Goal: Information Seeking & Learning: Learn about a topic

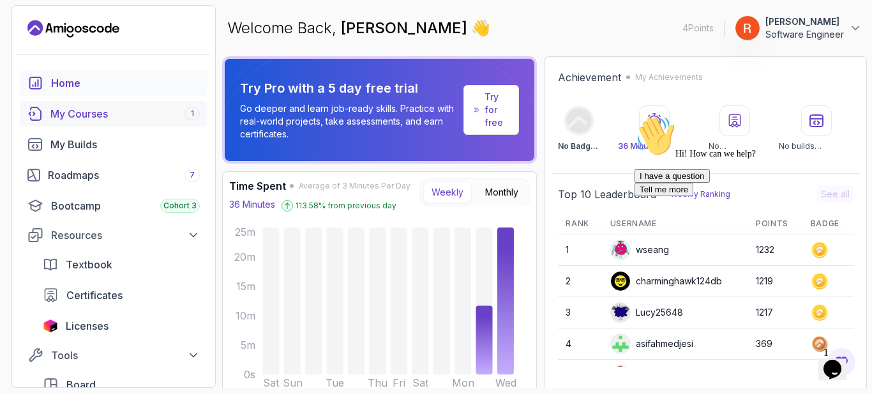
click at [53, 103] on link "My Courses 1" at bounding box center [114, 114] width 188 height 26
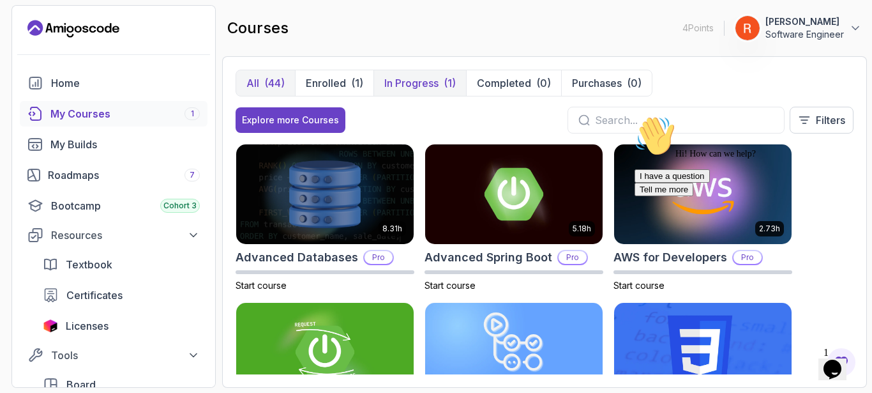
click at [436, 82] on p "In Progress" at bounding box center [411, 82] width 54 height 15
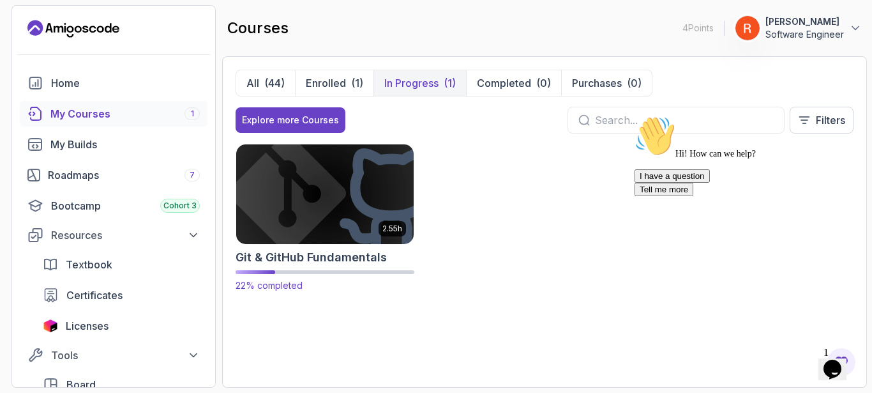
click at [335, 211] on img at bounding box center [325, 194] width 186 height 104
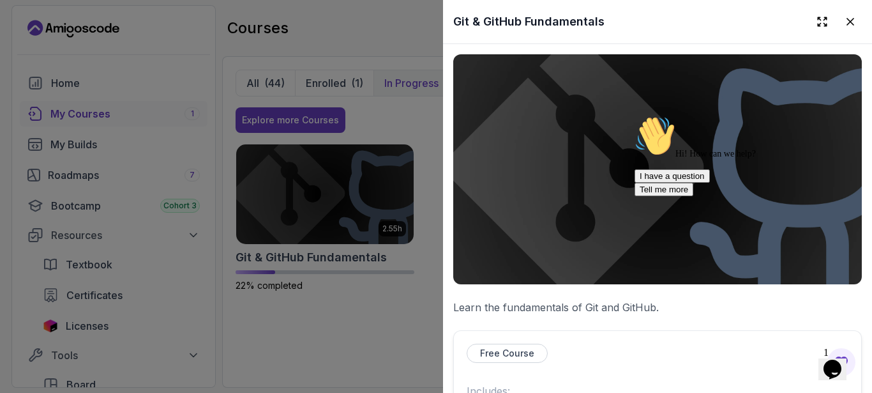
click at [514, 352] on p "Free Course" at bounding box center [507, 353] width 54 height 13
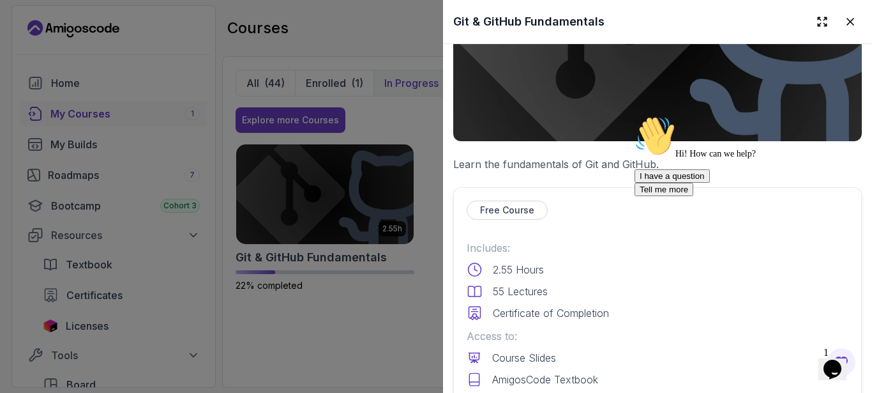
scroll to position [255, 0]
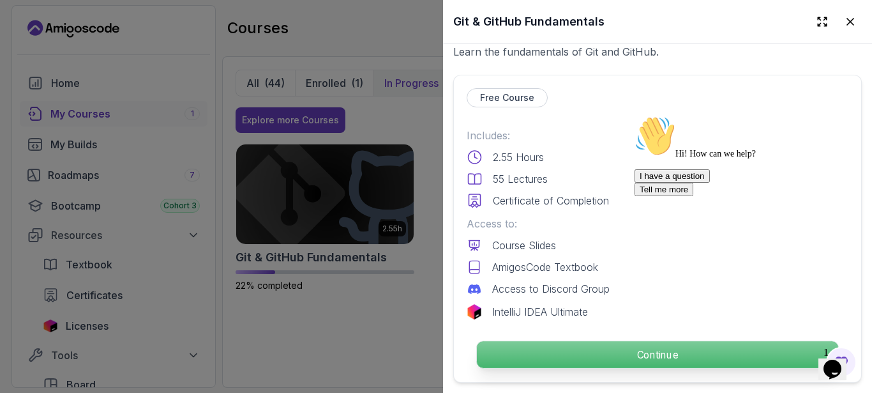
click at [517, 342] on p "Continue" at bounding box center [657, 354] width 361 height 27
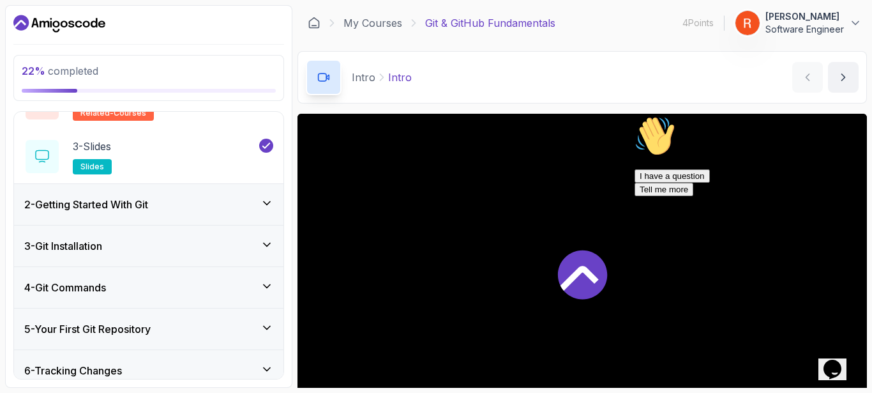
scroll to position [255, 0]
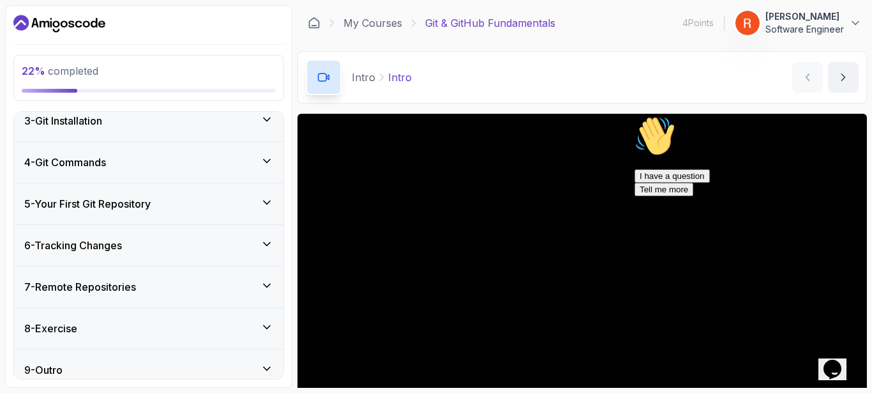
click at [174, 113] on div "3 - Git Installation" at bounding box center [148, 120] width 249 height 15
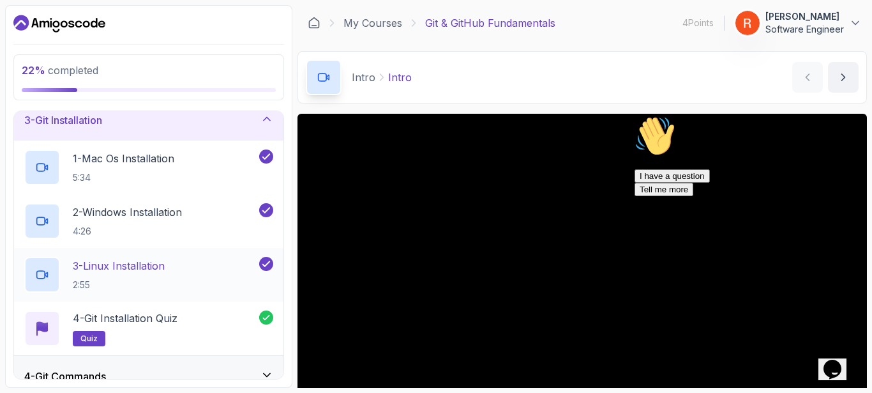
scroll to position [222, 0]
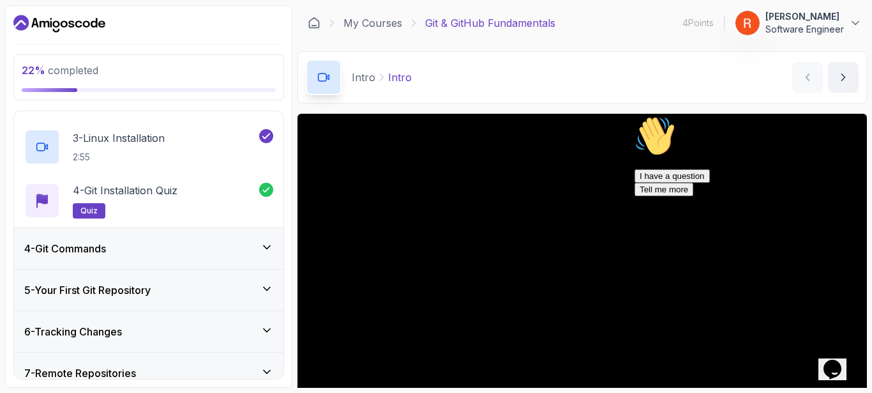
click at [169, 253] on div "4 - Git Commands" at bounding box center [148, 248] width 249 height 15
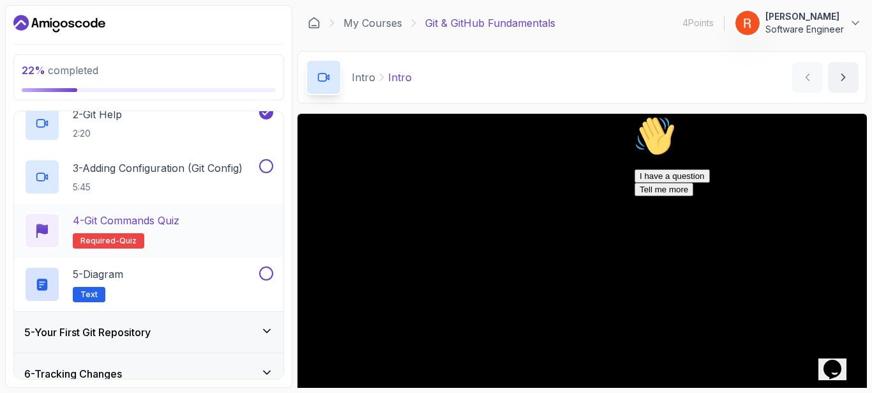
scroll to position [170, 0]
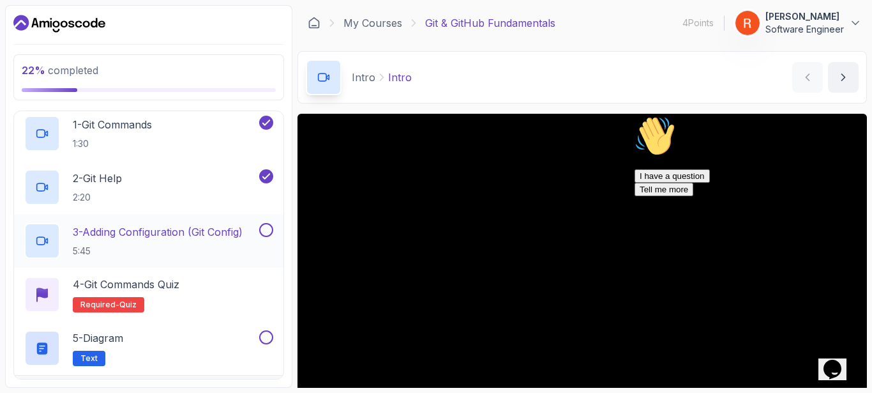
click at [186, 234] on p "3 - Adding Configuration (Git Config)" at bounding box center [158, 231] width 170 height 15
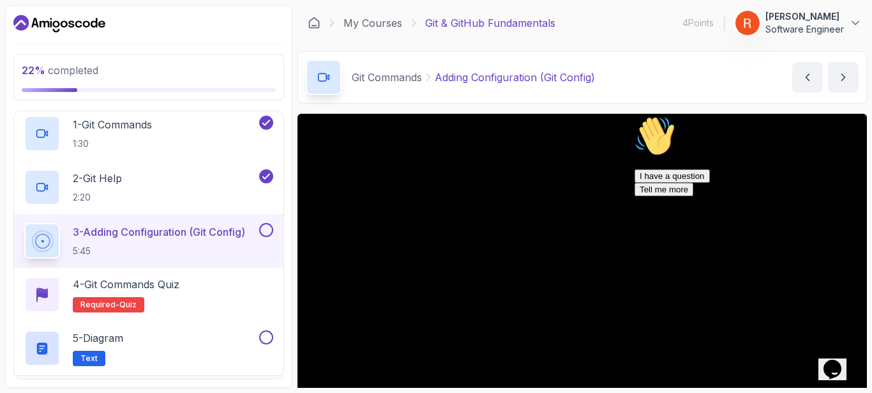
click at [635, 116] on icon "Chat attention grabber" at bounding box center [635, 116] width 0 height 0
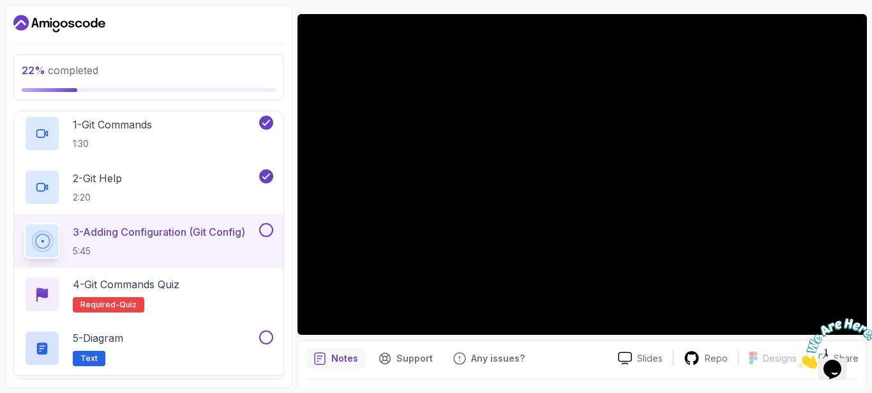
scroll to position [192, 0]
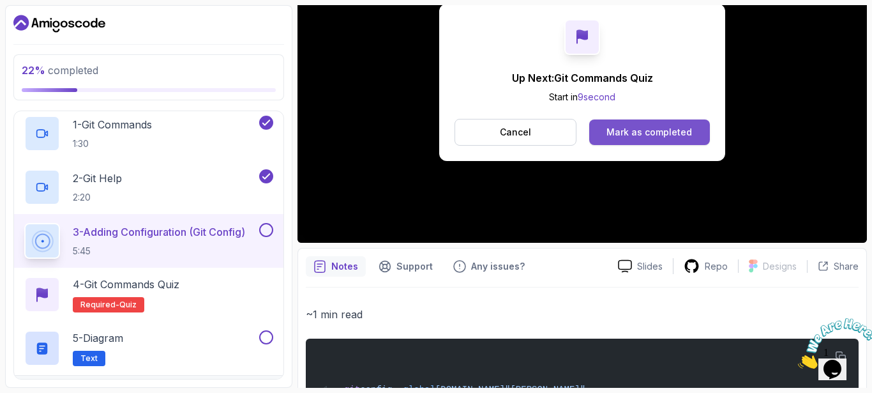
click at [649, 129] on div "Mark as completed" at bounding box center [650, 132] width 86 height 13
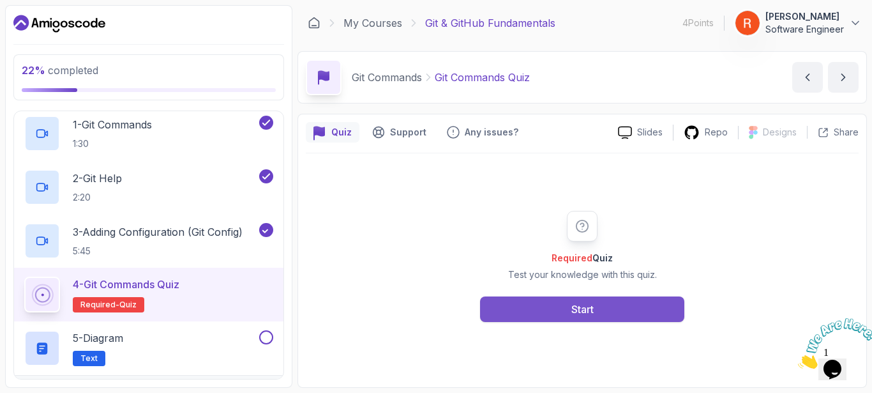
click at [578, 310] on div "Start" at bounding box center [582, 308] width 22 height 15
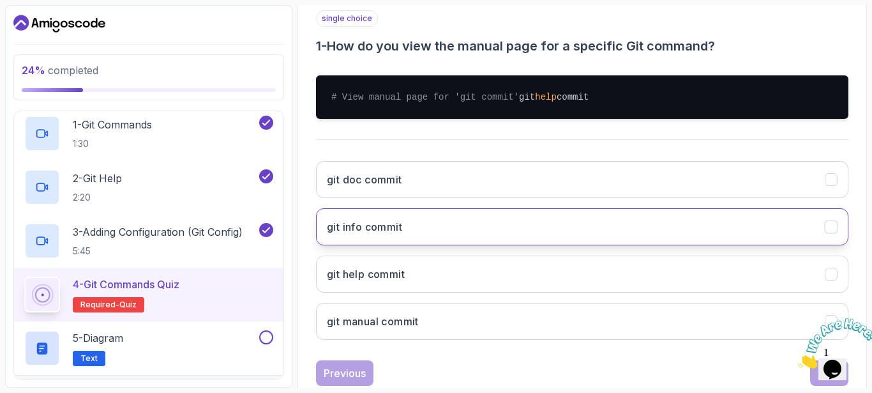
scroll to position [255, 0]
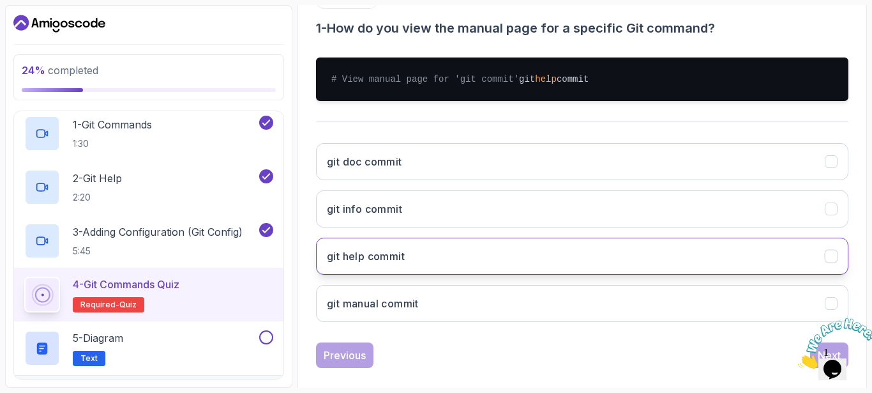
click at [475, 256] on button "git help commit" at bounding box center [582, 256] width 533 height 37
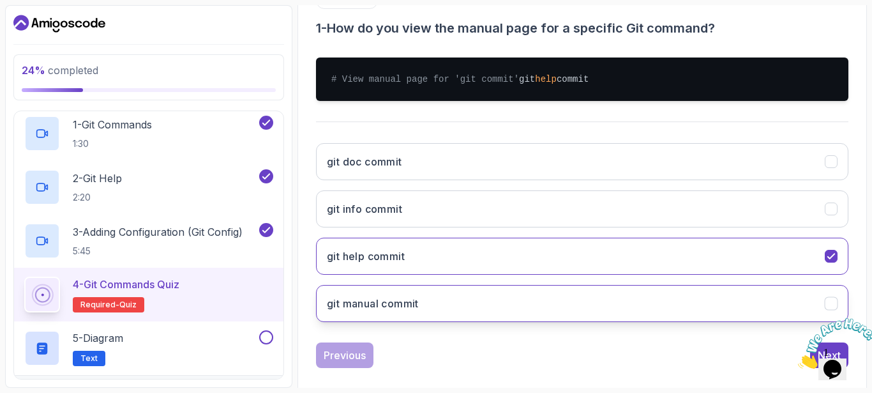
scroll to position [285, 0]
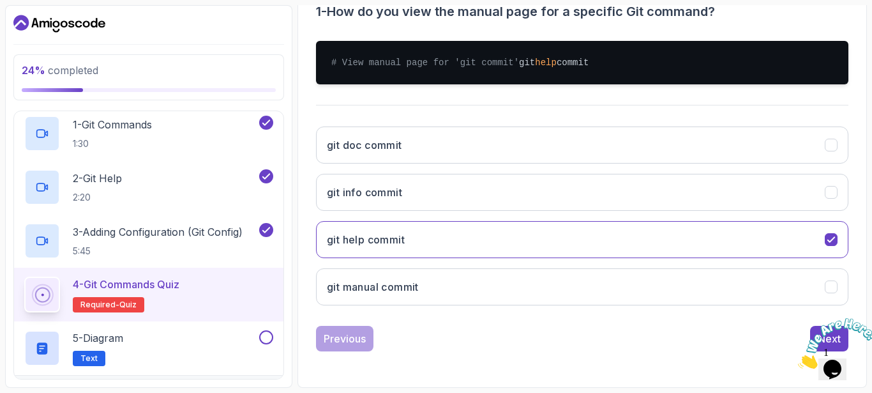
click at [813, 331] on img at bounding box center [837, 343] width 79 height 50
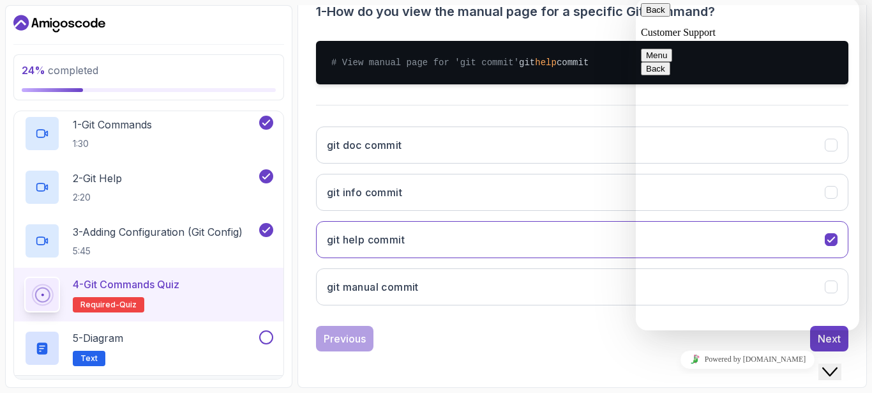
click at [649, 17] on button "Back" at bounding box center [655, 9] width 29 height 13
click at [578, 342] on div "Previous Next" at bounding box center [582, 339] width 533 height 26
click at [814, 336] on button "Next" at bounding box center [829, 339] width 38 height 26
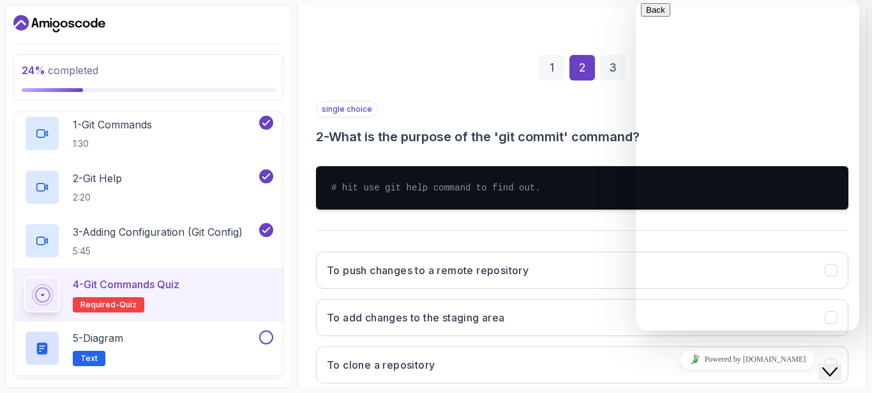
scroll to position [144, 0]
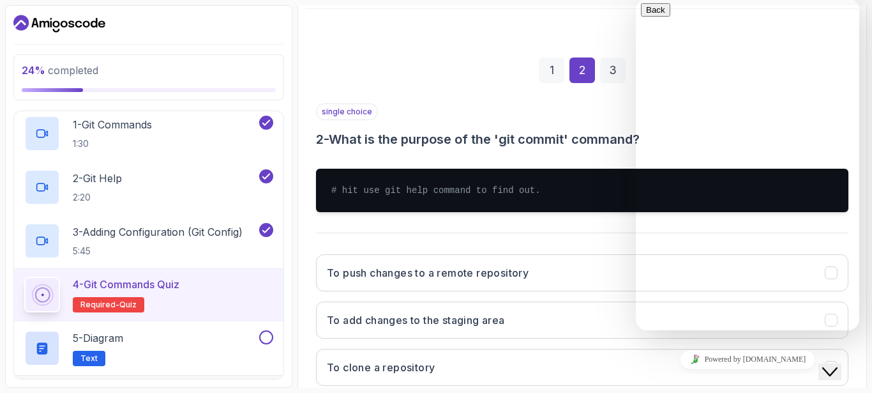
click at [852, 347] on div "Close Chat This icon closes the chat window." at bounding box center [839, 347] width 31 height 0
click at [842, 372] on button "Close Chat This icon closes the chat window." at bounding box center [830, 371] width 23 height 17
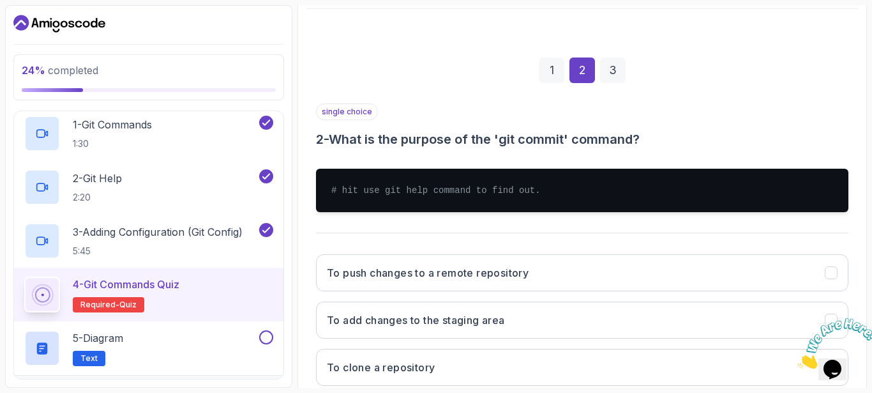
click at [798, 359] on icon "Close" at bounding box center [798, 364] width 0 height 11
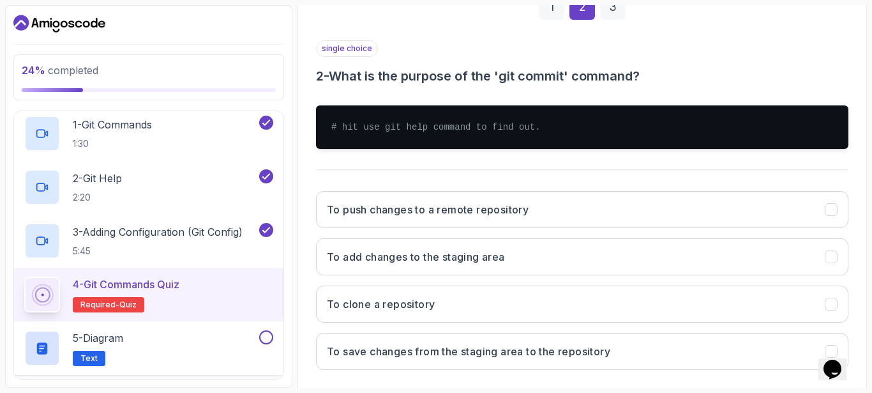
scroll to position [272, 0]
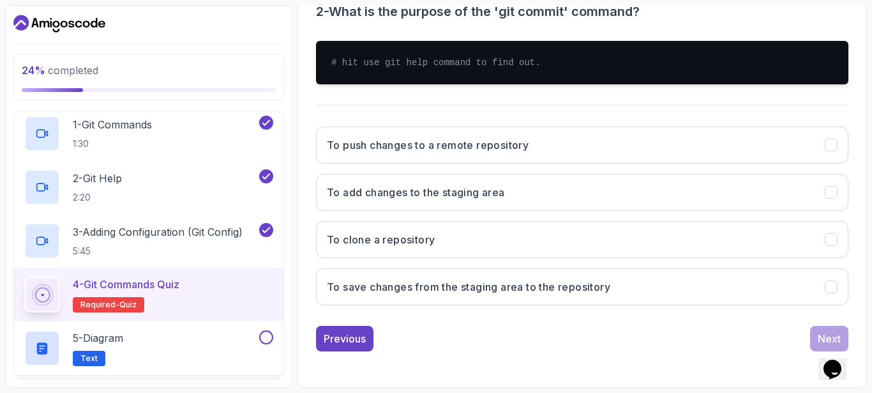
drag, startPoint x: 847, startPoint y: 358, endPoint x: 584, endPoint y: 360, distance: 263.1
click html "Opens Chat This icon Opens the chat window."
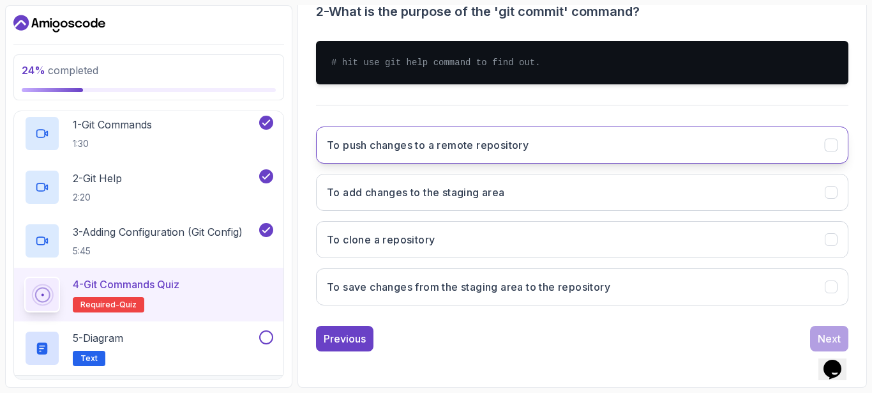
click at [502, 155] on button "To push changes to a remote repository" at bounding box center [582, 144] width 533 height 37
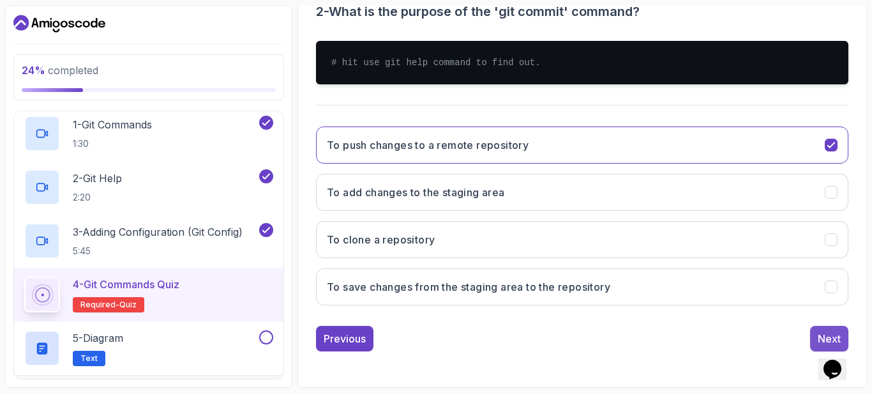
click at [816, 329] on button "Next" at bounding box center [829, 339] width 38 height 26
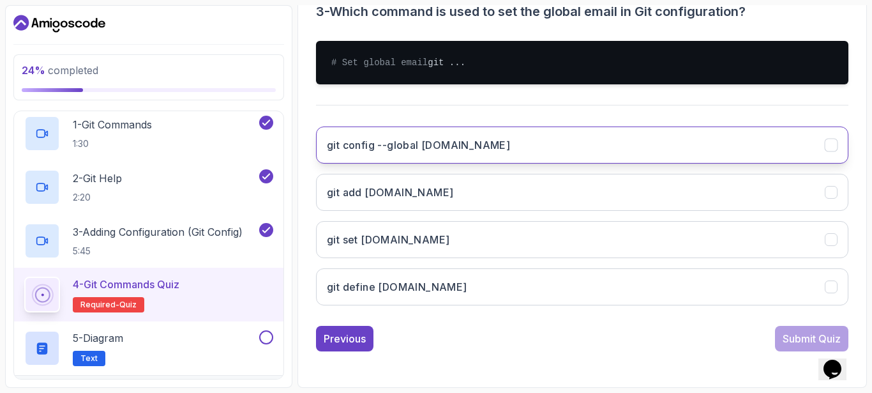
click at [563, 162] on button "git config --global [DOMAIN_NAME]" at bounding box center [582, 144] width 533 height 37
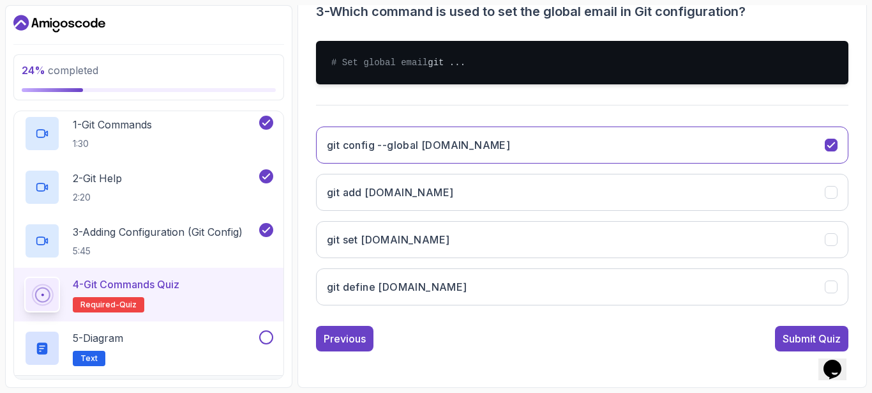
click at [783, 346] on div "Submit Quiz" at bounding box center [812, 338] width 58 height 15
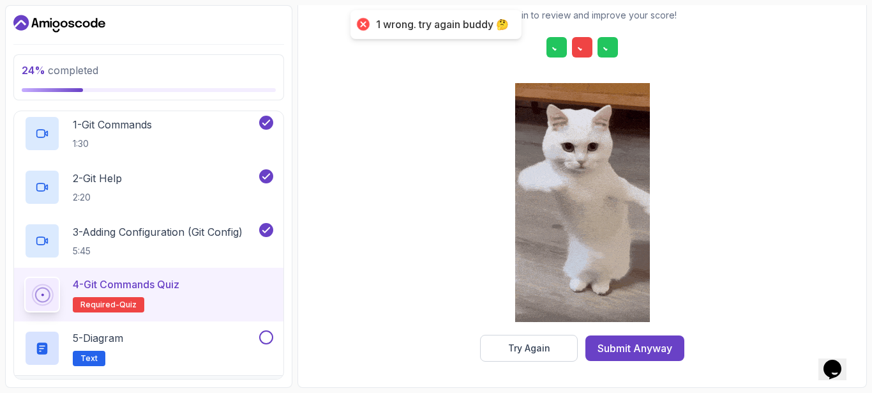
scroll to position [220, 0]
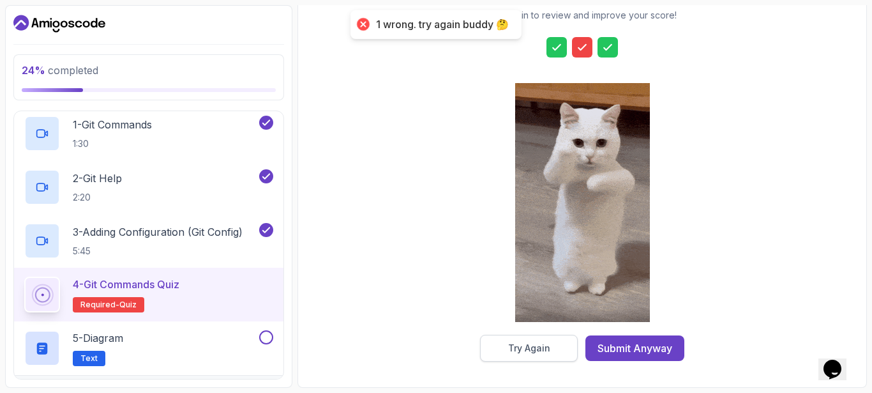
click at [525, 345] on div "Try Again" at bounding box center [529, 348] width 42 height 13
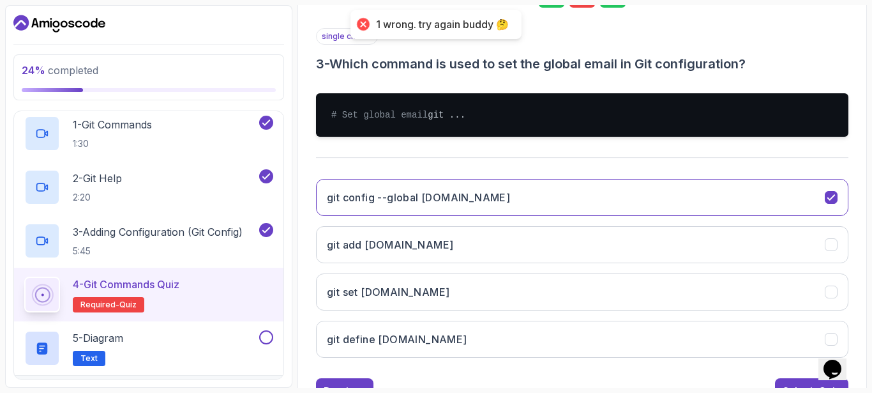
scroll to position [285, 0]
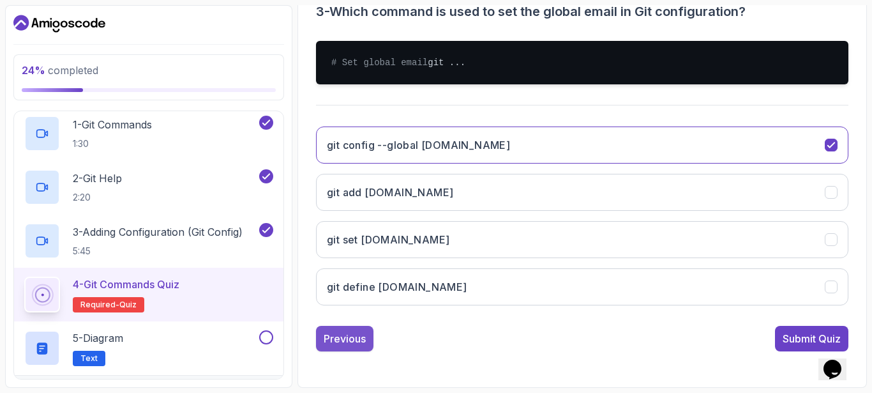
click at [351, 336] on div "Previous" at bounding box center [345, 338] width 42 height 15
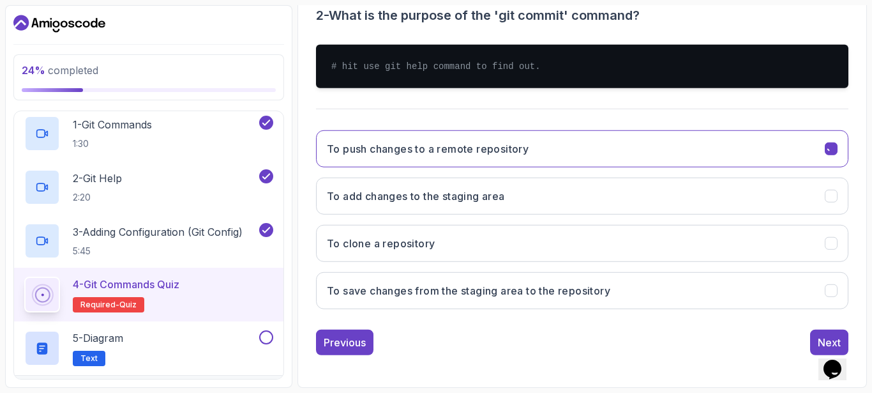
scroll to position [272, 0]
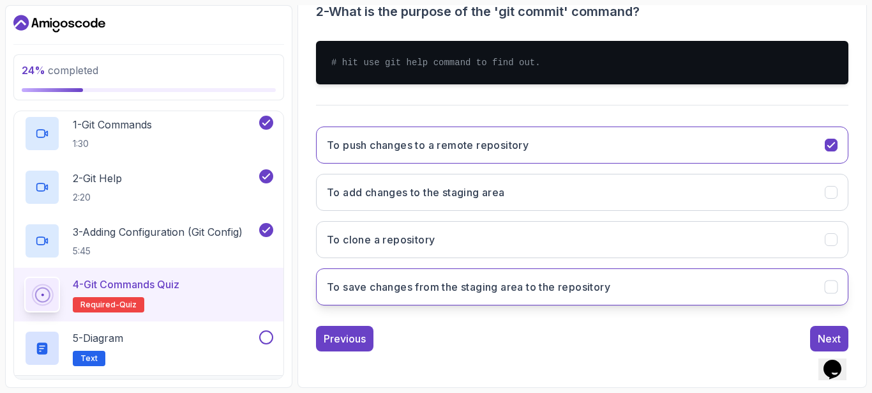
click at [596, 292] on h3 "To save changes from the staging area to the repository" at bounding box center [468, 286] width 283 height 15
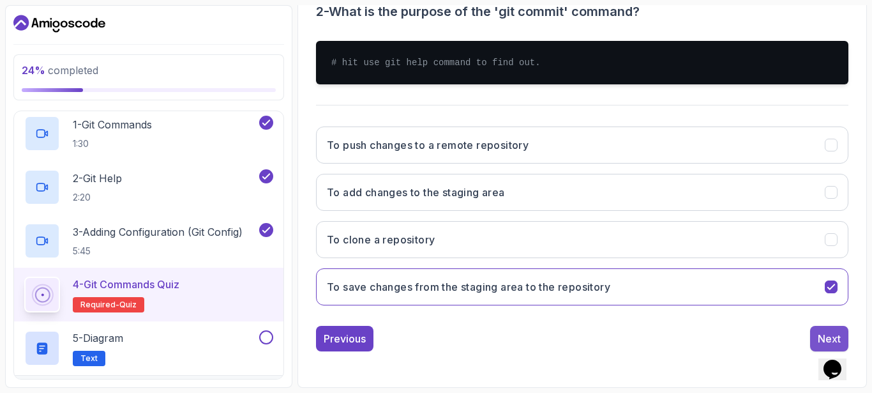
click at [826, 332] on div "Next" at bounding box center [829, 338] width 23 height 15
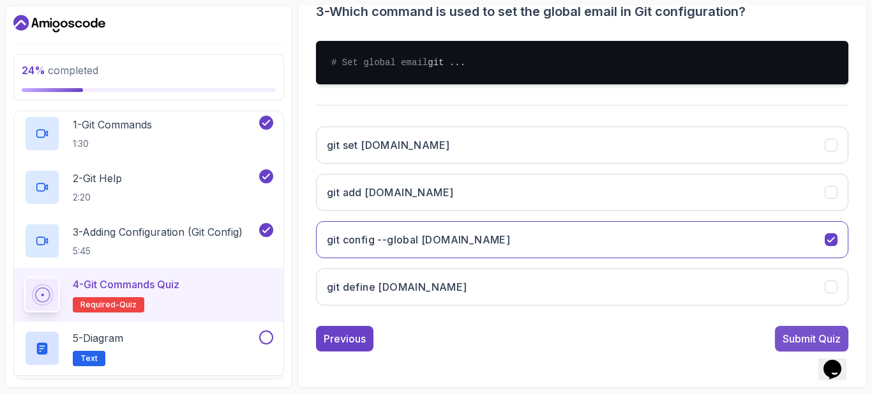
click at [800, 346] on div "Submit Quiz" at bounding box center [812, 338] width 58 height 15
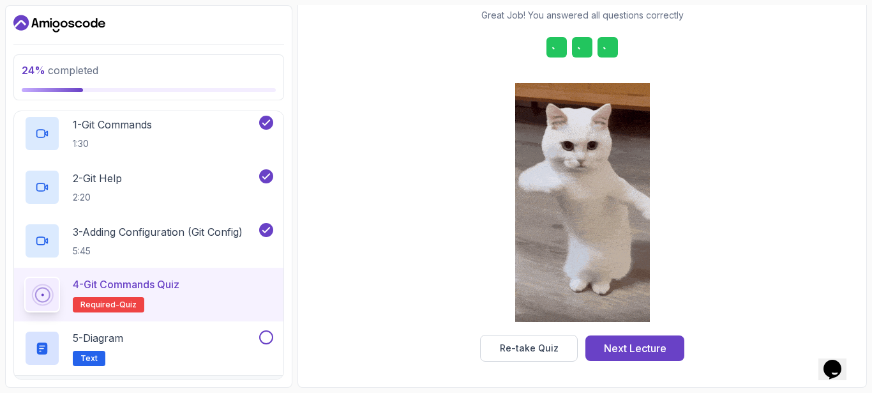
scroll to position [220, 0]
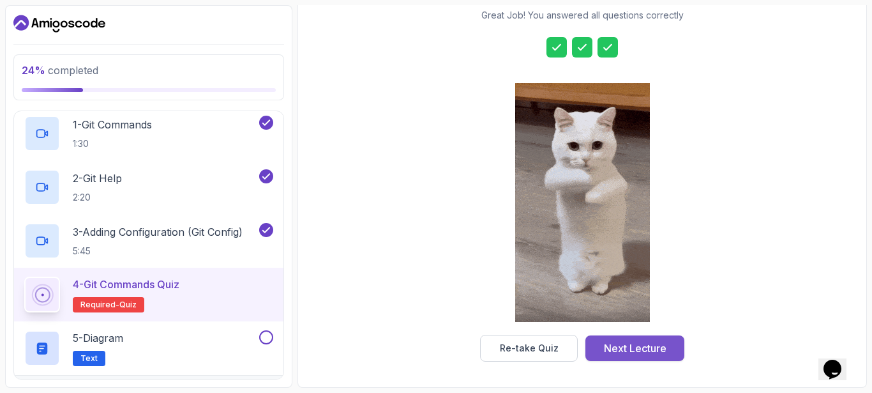
click at [623, 358] on button "Next Lecture" at bounding box center [635, 348] width 99 height 26
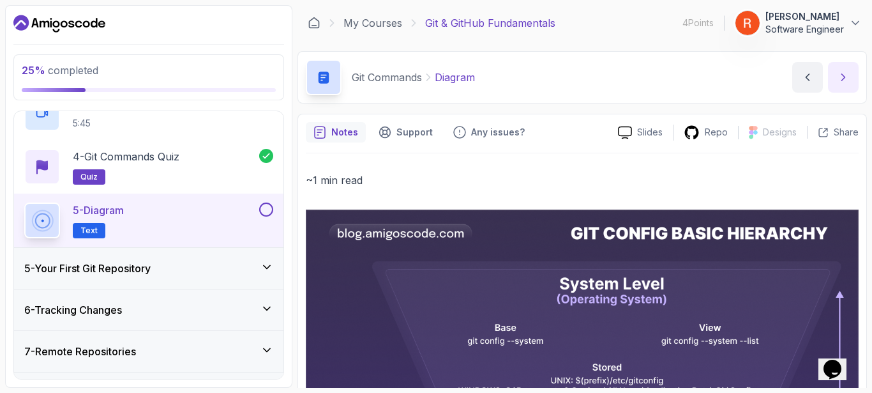
click at [845, 72] on icon "next content" at bounding box center [843, 77] width 13 height 13
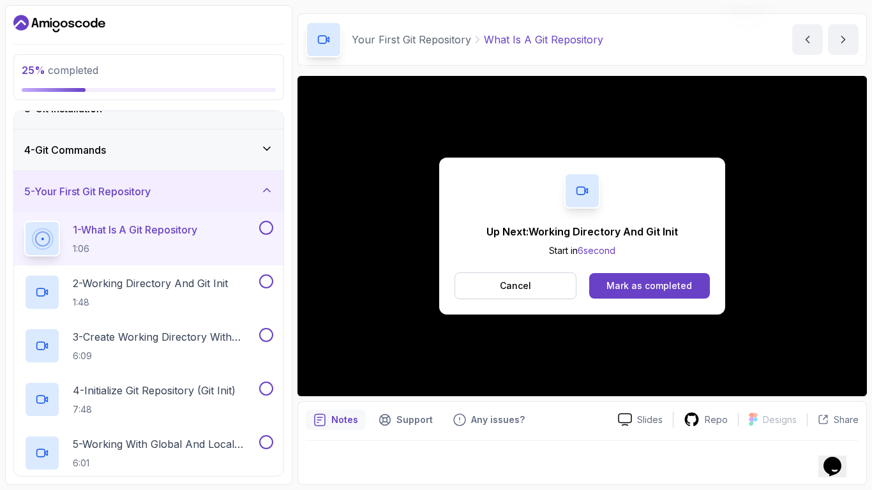
scroll to position [128, 0]
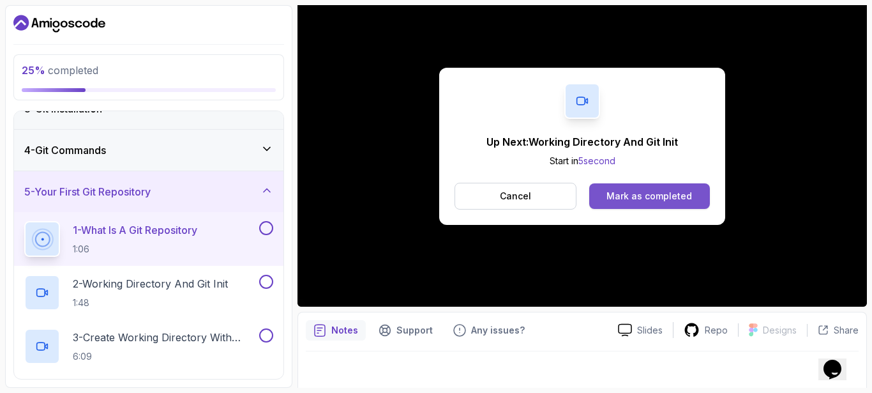
click at [635, 199] on div "Mark as completed" at bounding box center [650, 196] width 86 height 13
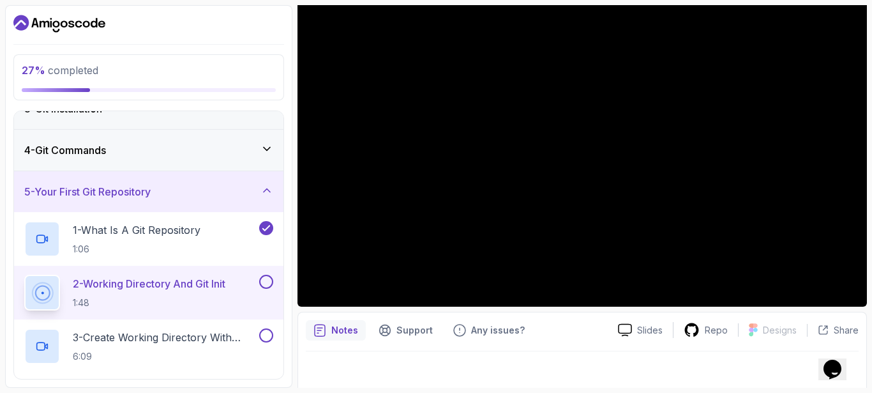
scroll to position [38, 0]
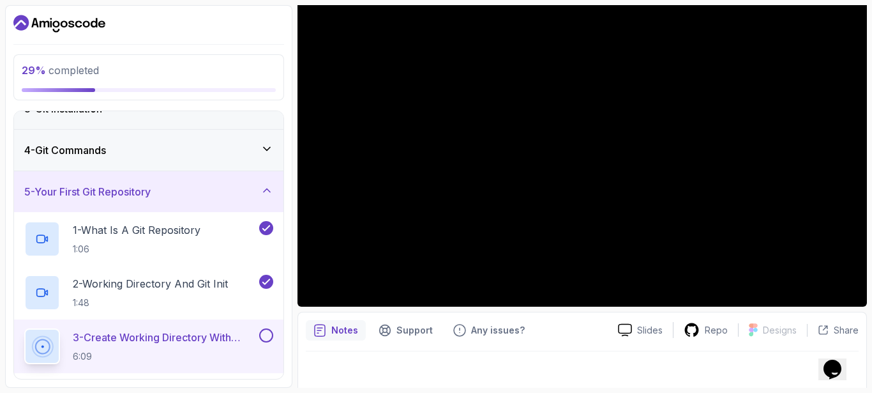
scroll to position [38, 0]
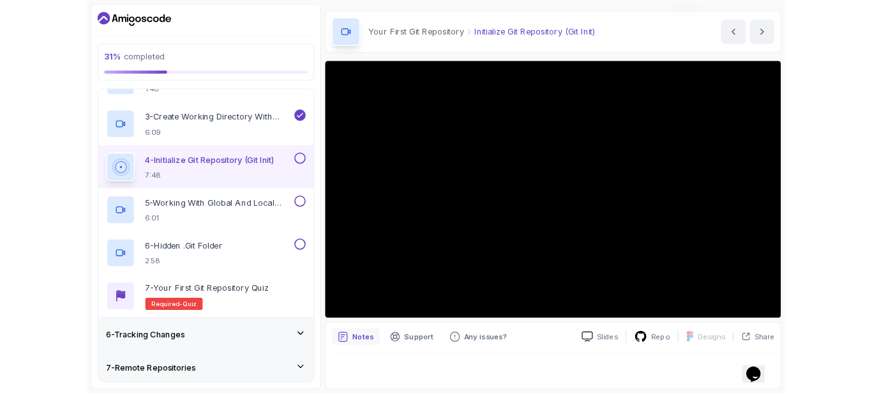
scroll to position [38, 0]
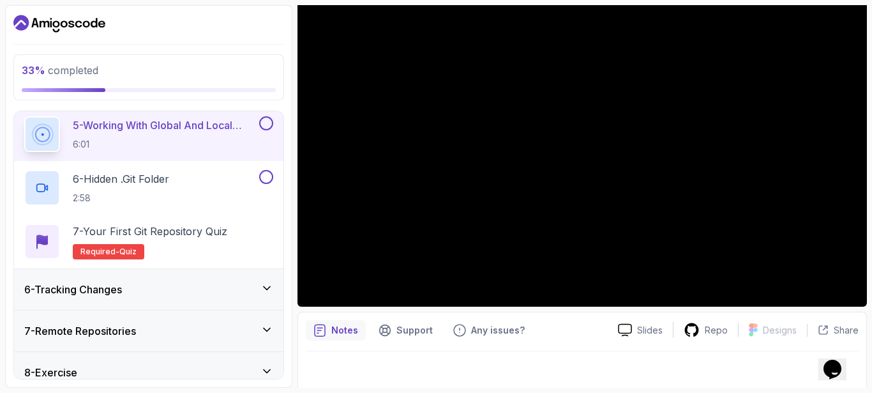
scroll to position [38, 0]
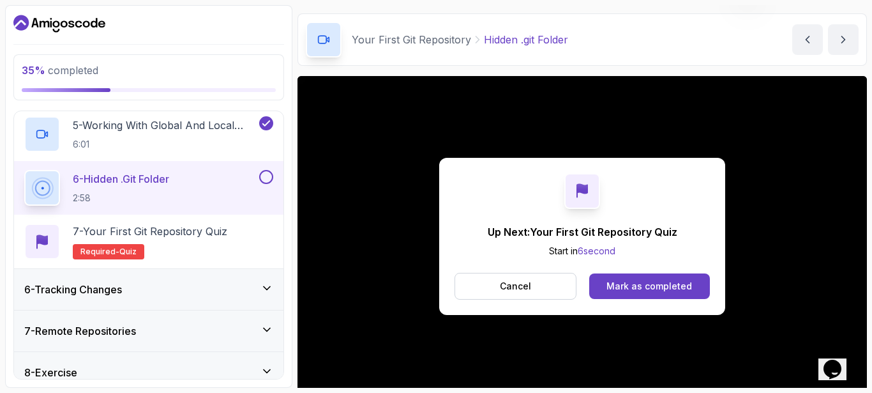
scroll to position [128, 0]
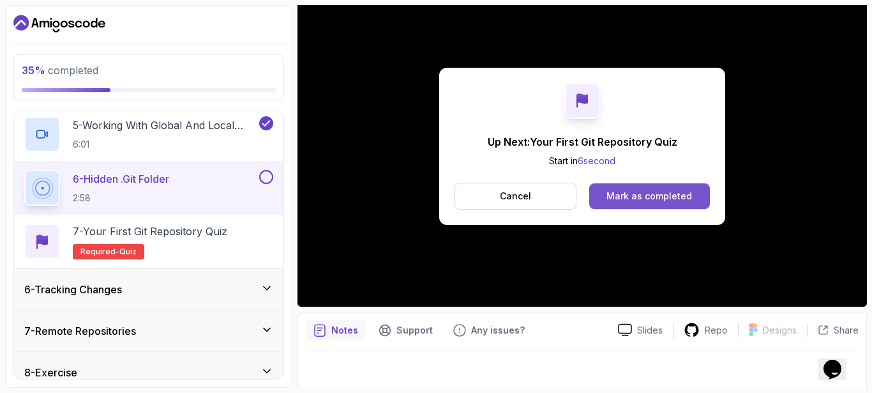
click at [633, 197] on div "Mark as completed" at bounding box center [650, 196] width 86 height 13
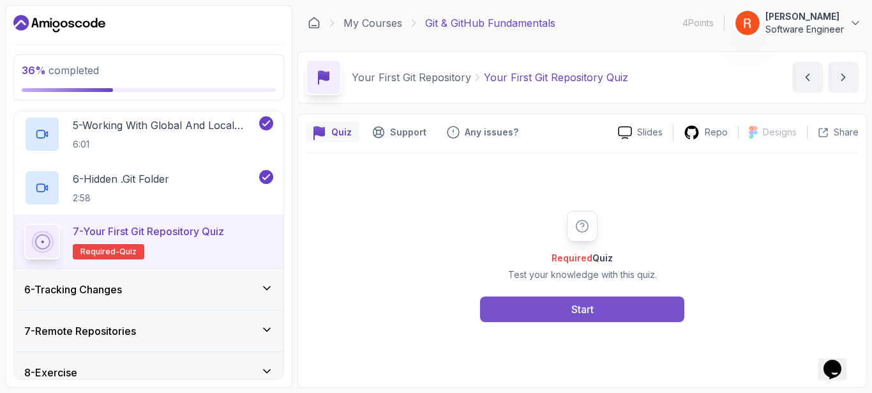
click at [534, 301] on button "Start" at bounding box center [582, 309] width 204 height 26
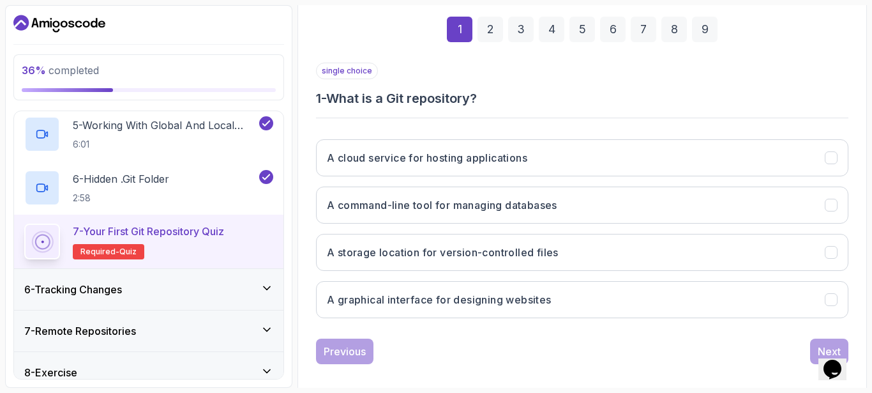
scroll to position [192, 0]
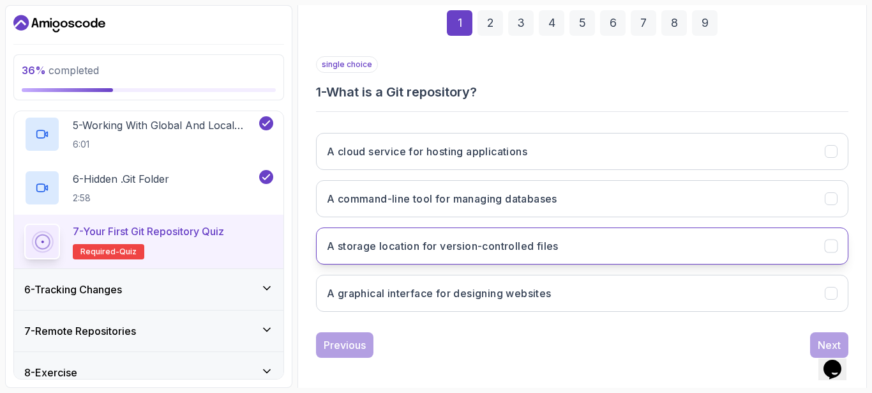
click at [505, 250] on h3 "A storage location for version-controlled files" at bounding box center [443, 245] width 232 height 15
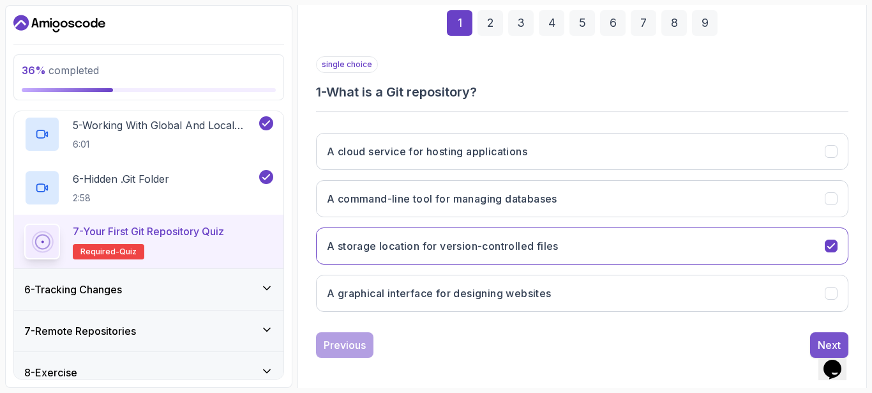
click at [817, 338] on button "Next" at bounding box center [829, 345] width 38 height 26
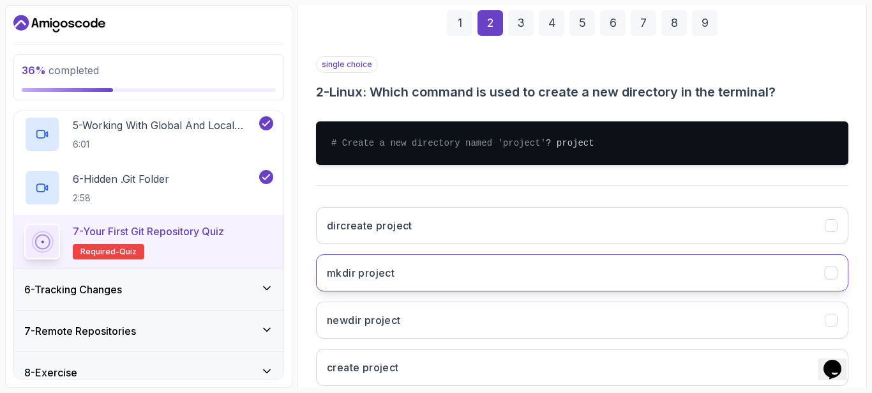
click at [618, 291] on button "mkdir project" at bounding box center [582, 272] width 533 height 37
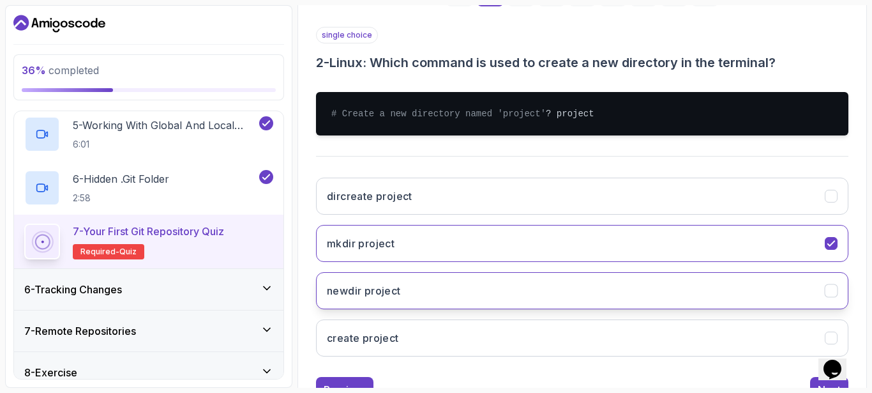
scroll to position [285, 0]
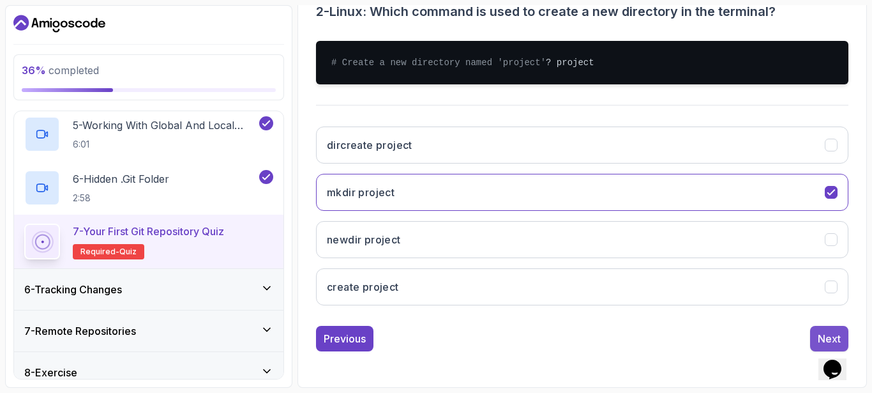
click at [816, 333] on button "Next" at bounding box center [829, 339] width 38 height 26
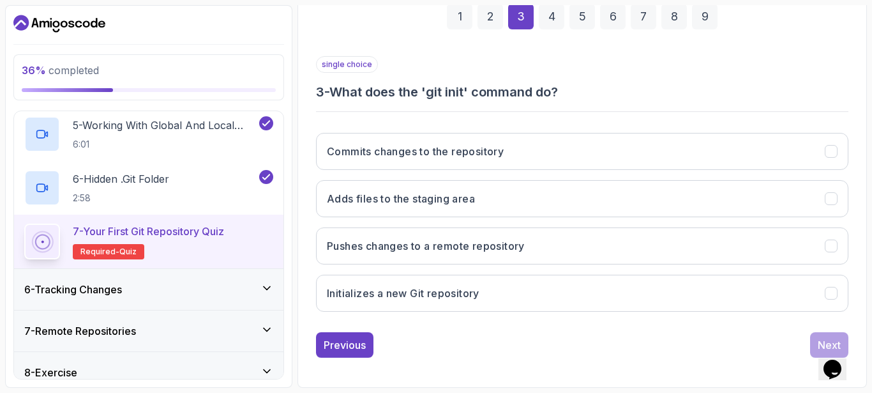
scroll to position [198, 0]
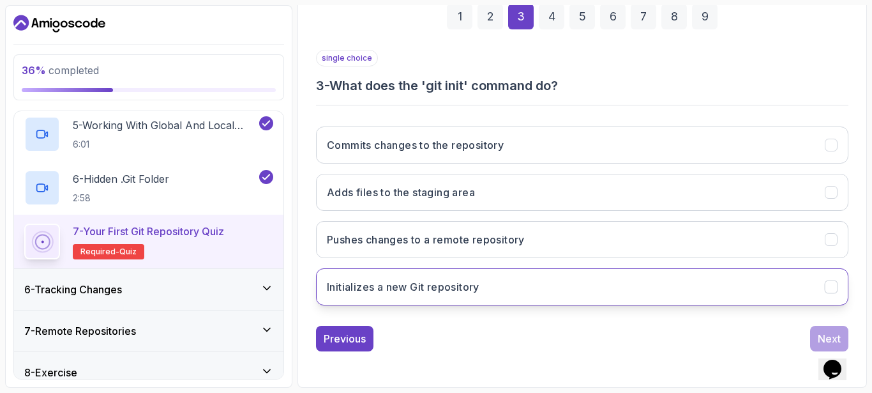
click at [538, 279] on button "Initializes a new Git repository" at bounding box center [582, 286] width 533 height 37
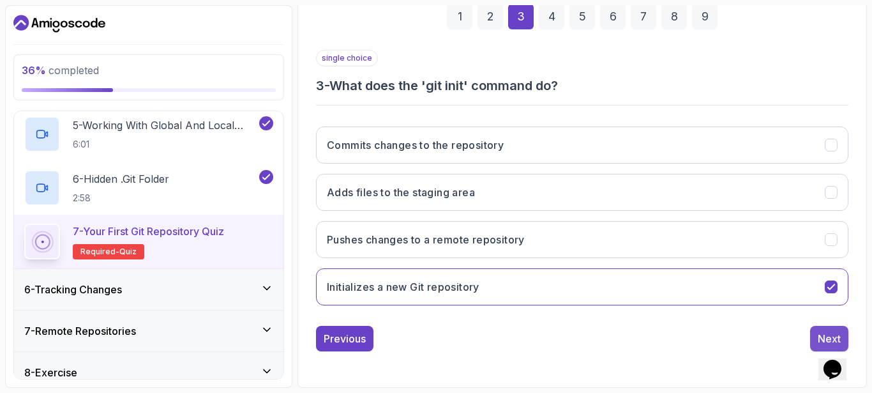
click at [817, 329] on button "Next" at bounding box center [829, 339] width 38 height 26
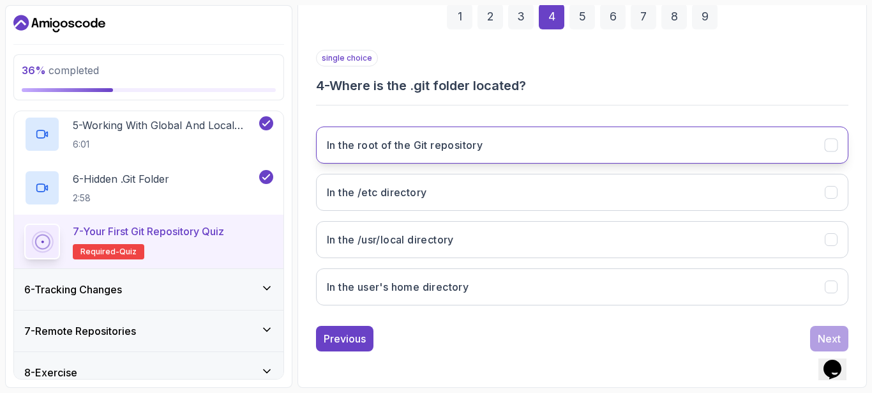
click at [544, 151] on button "In the root of the Git repository" at bounding box center [582, 144] width 533 height 37
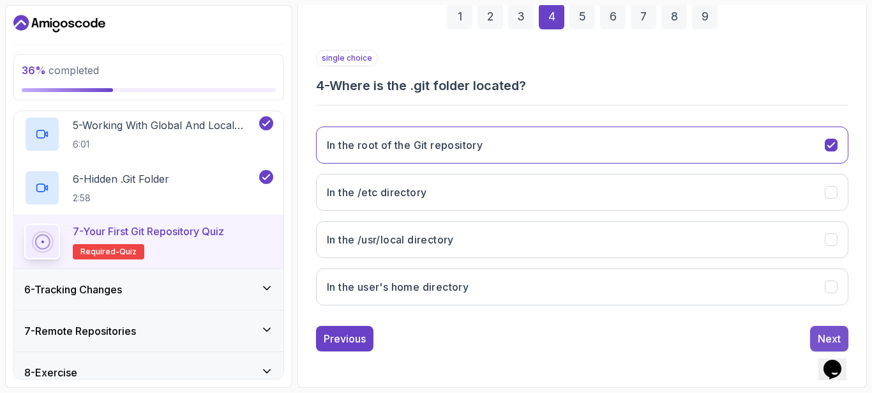
click at [816, 333] on button "Next" at bounding box center [829, 339] width 38 height 26
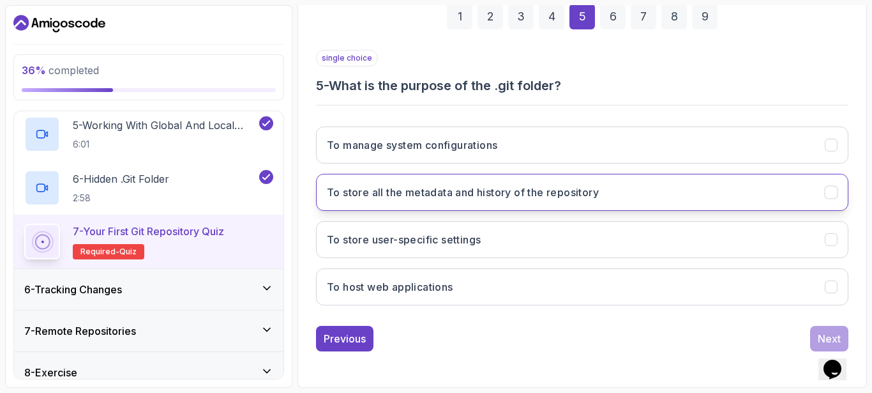
click at [411, 195] on h3 "To store all the metadata and history of the repository" at bounding box center [463, 192] width 272 height 15
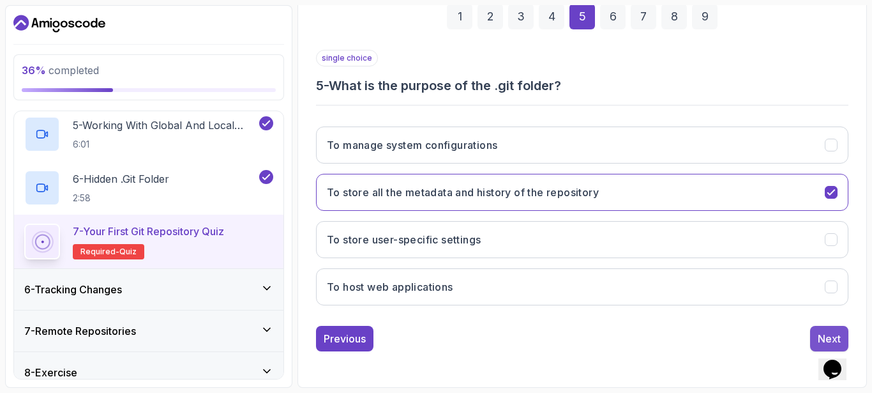
click at [815, 333] on button "Next" at bounding box center [829, 339] width 38 height 26
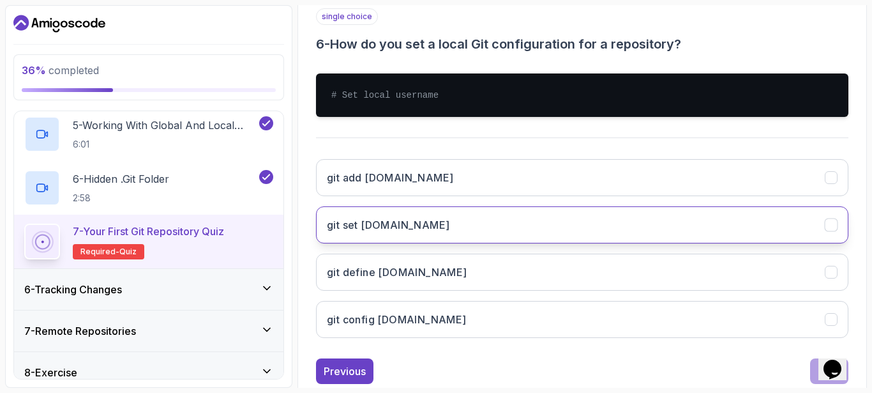
scroll to position [262, 0]
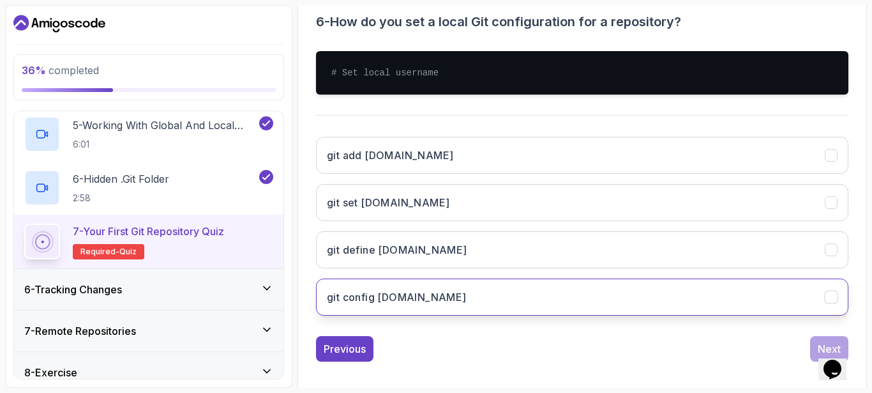
click at [434, 302] on button "git config [DOMAIN_NAME]" at bounding box center [582, 296] width 533 height 37
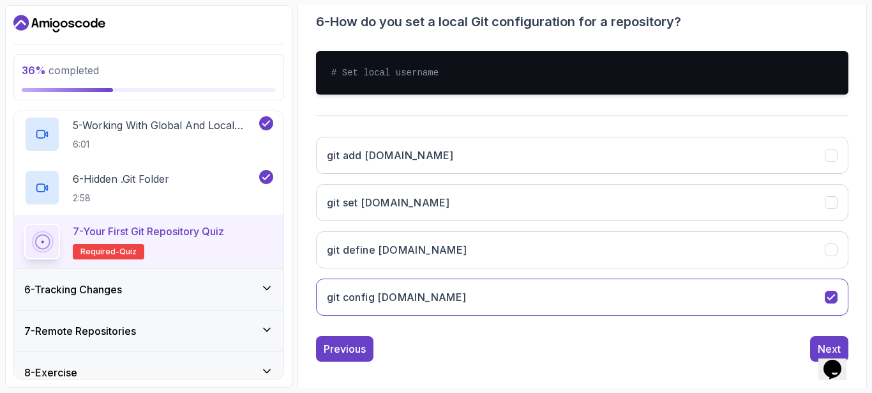
scroll to position [272, 0]
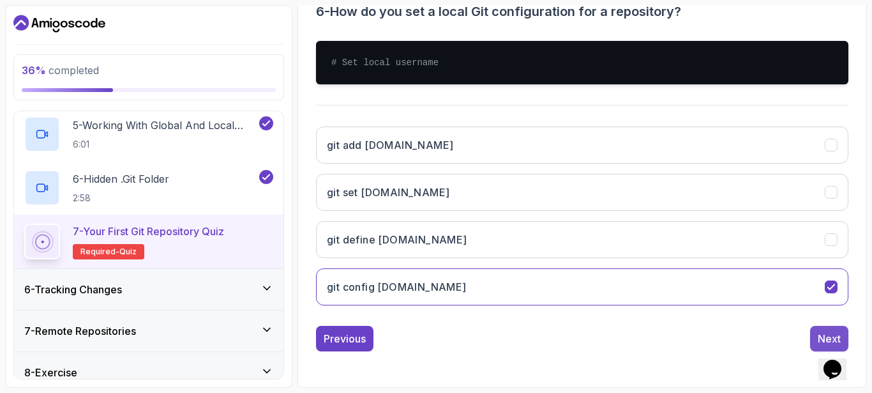
click at [815, 329] on button "Next" at bounding box center [829, 339] width 38 height 26
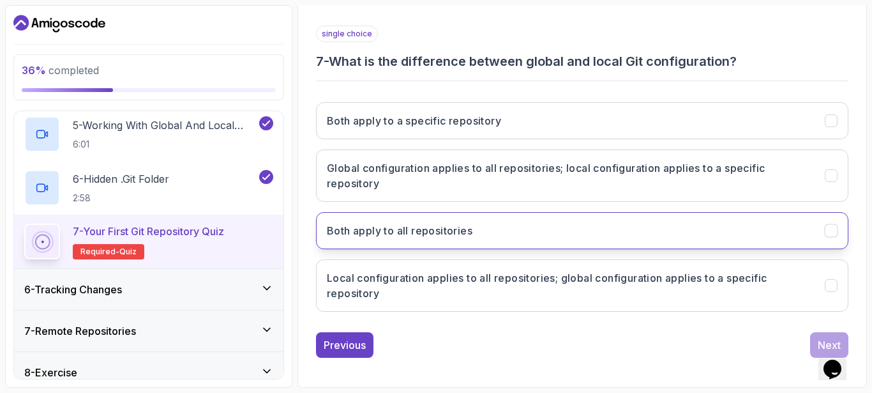
scroll to position [229, 0]
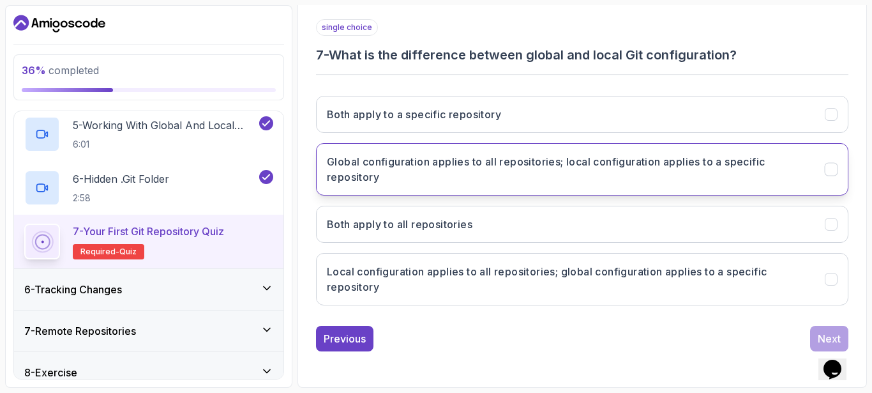
click at [492, 175] on h3 "Global configuration applies to all repositories; local configuration applies t…" at bounding box center [568, 169] width 483 height 31
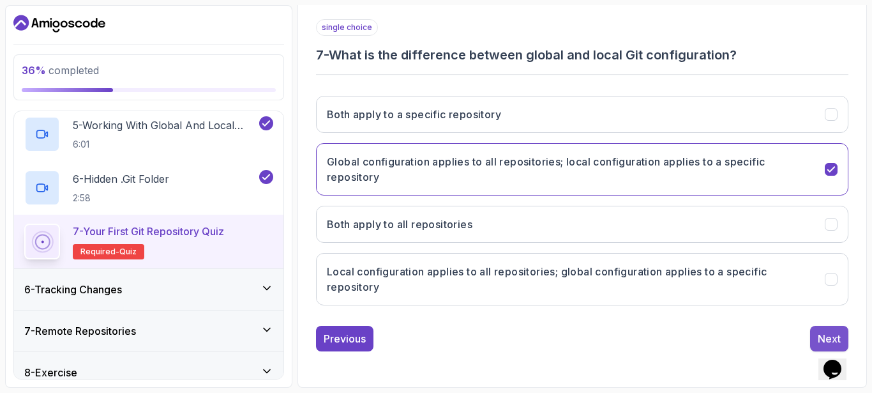
click at [826, 333] on div "Next" at bounding box center [829, 338] width 23 height 15
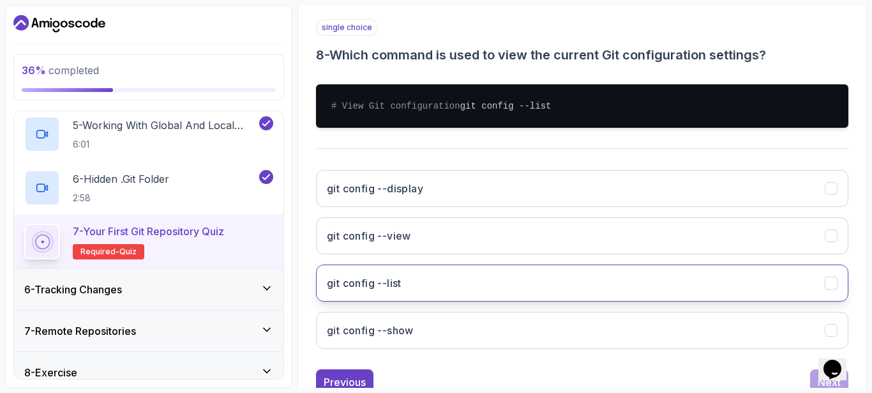
click at [527, 301] on button "git config --list" at bounding box center [582, 282] width 533 height 37
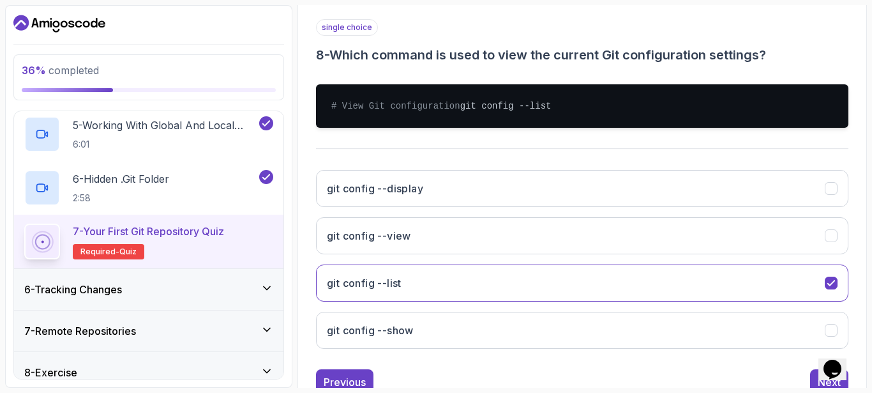
scroll to position [285, 0]
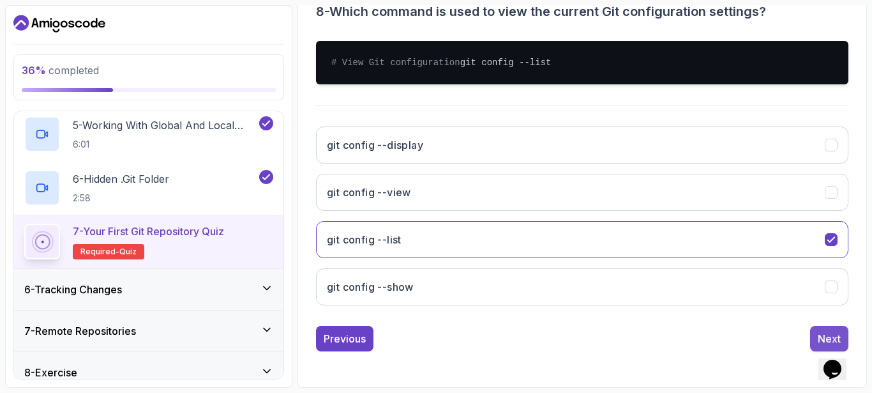
click at [819, 336] on div "Next" at bounding box center [829, 338] width 23 height 15
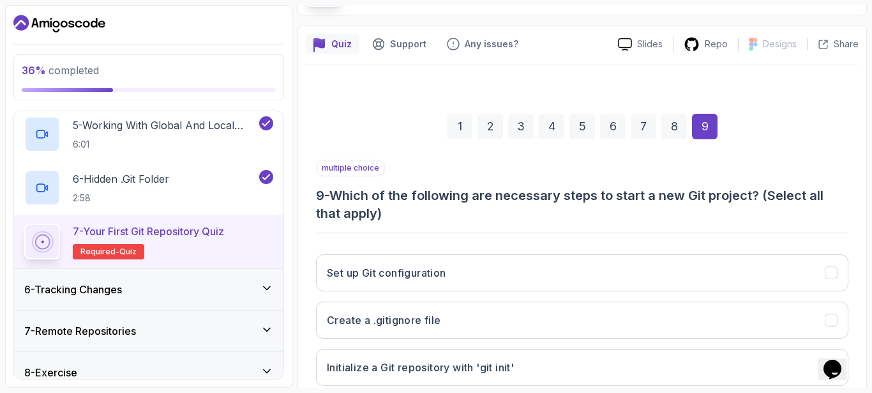
scroll to position [216, 0]
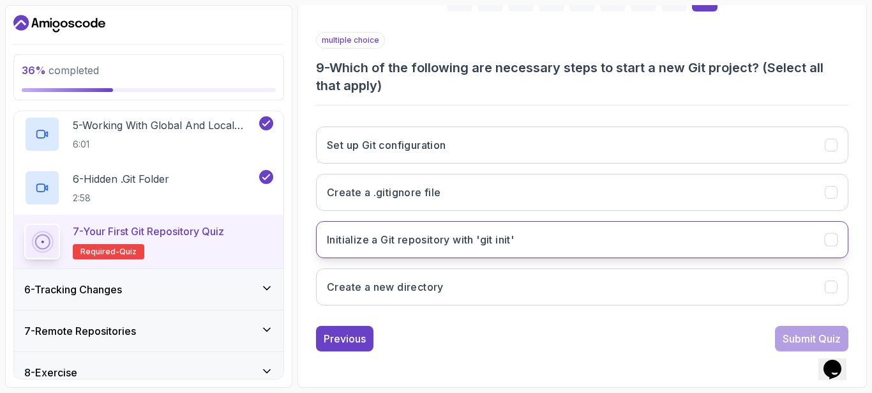
click at [527, 238] on button "Initialize a Git repository with 'git init'" at bounding box center [582, 239] width 533 height 37
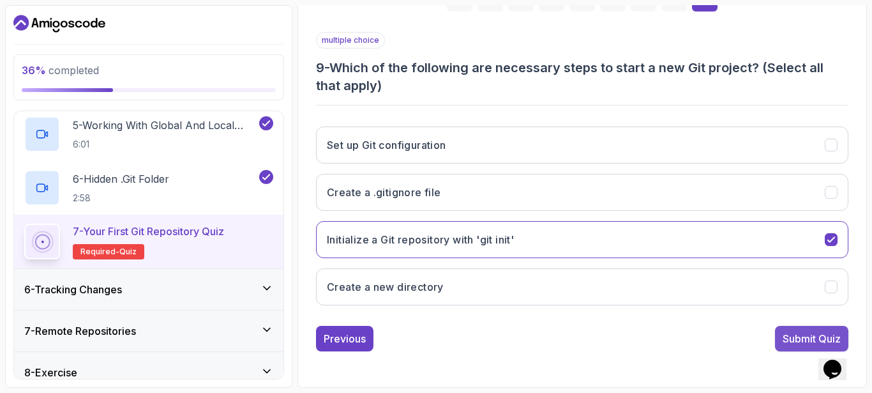
click at [805, 338] on div "Submit Quiz" at bounding box center [812, 338] width 58 height 15
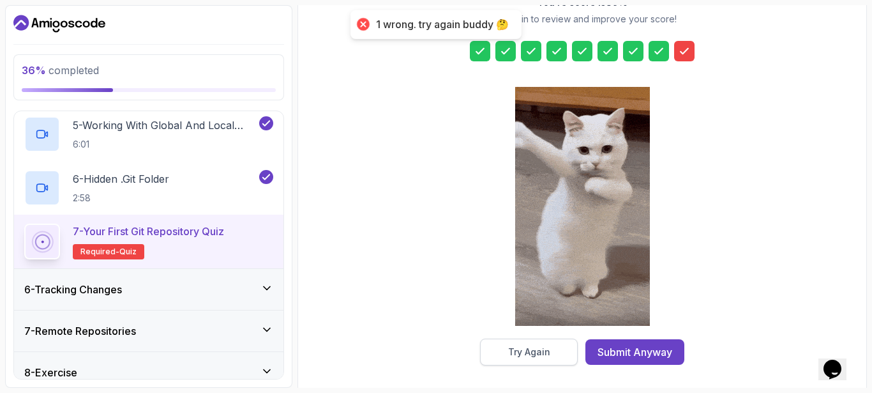
click at [552, 347] on button "Try Again" at bounding box center [529, 351] width 98 height 27
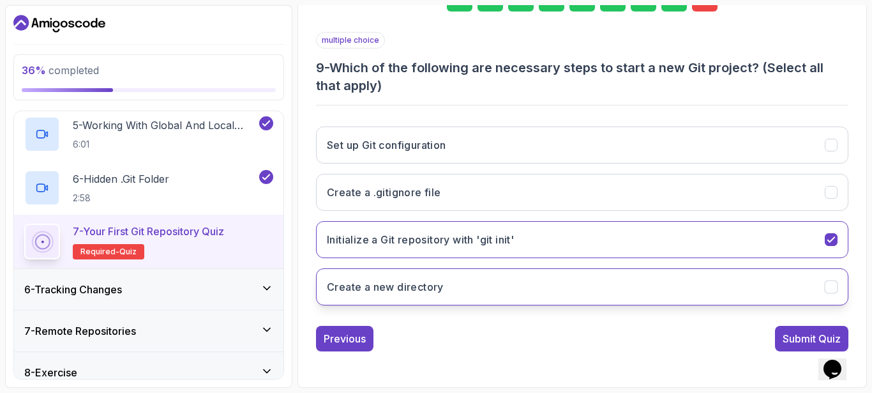
click at [636, 278] on button "Create a new directory" at bounding box center [582, 286] width 533 height 37
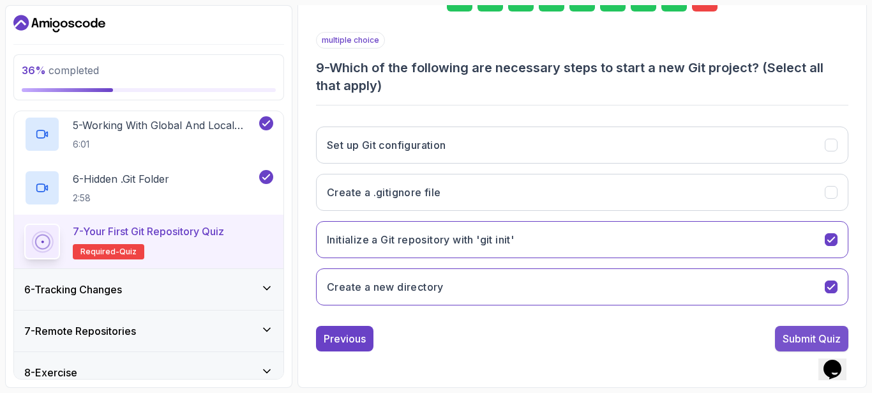
click at [786, 334] on div "Submit Quiz" at bounding box center [812, 338] width 58 height 15
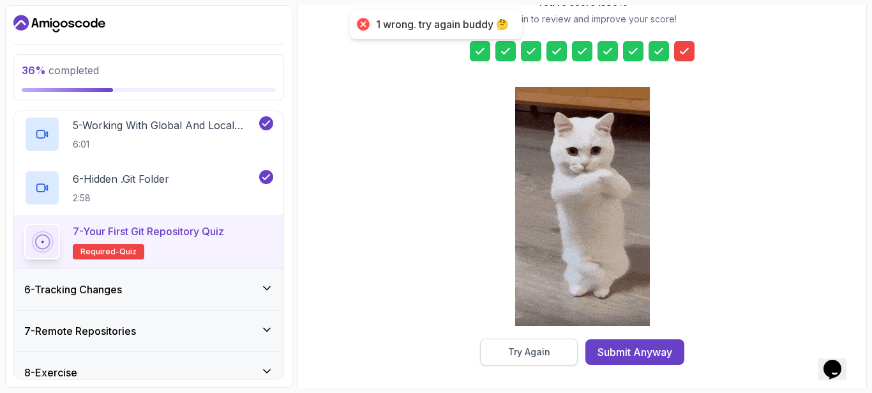
click at [530, 356] on div "Try Again" at bounding box center [529, 351] width 42 height 13
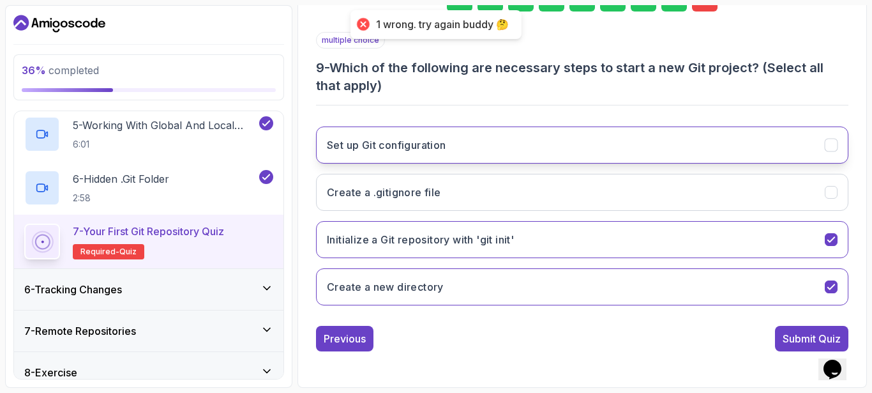
click at [524, 163] on button "Set up Git configuration" at bounding box center [582, 144] width 533 height 37
click at [528, 153] on button "Set up Git configuration" at bounding box center [582, 144] width 533 height 37
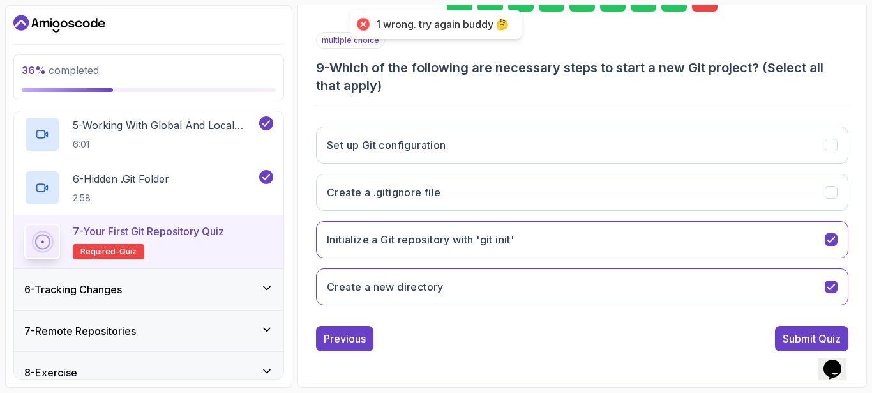
click at [727, 261] on div "Set up Git configuration Create a .gitignore file Initialize a Git repository w…" at bounding box center [582, 215] width 533 height 199
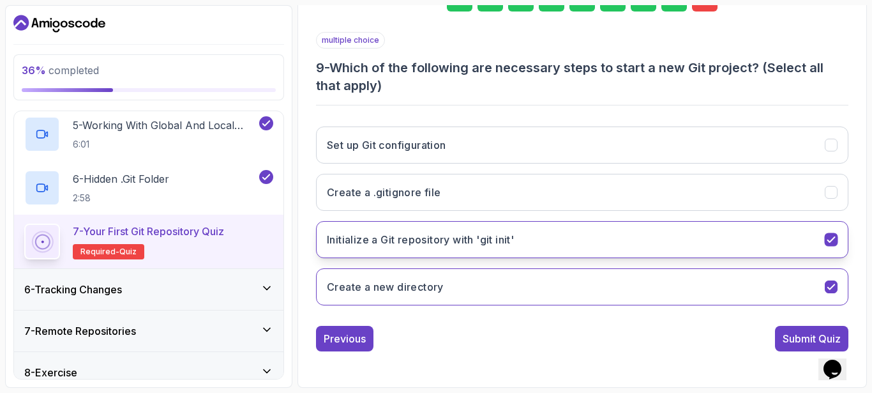
click at [722, 232] on button "Initialize a Git repository with 'git init'" at bounding box center [582, 239] width 533 height 37
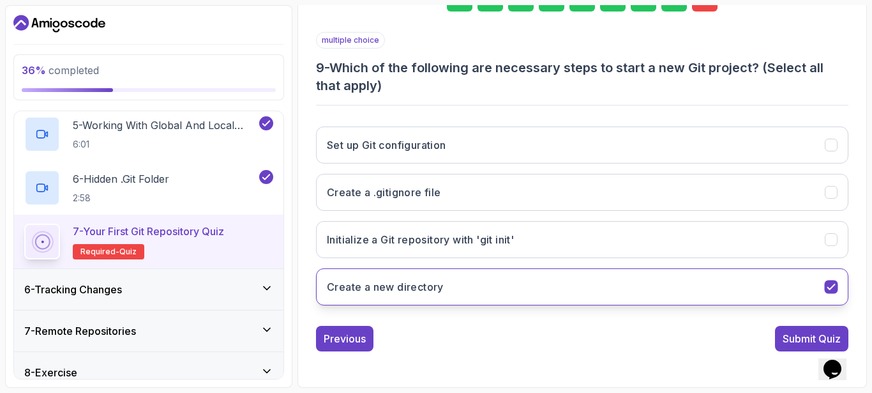
click at [710, 282] on button "Create a new directory" at bounding box center [582, 286] width 533 height 37
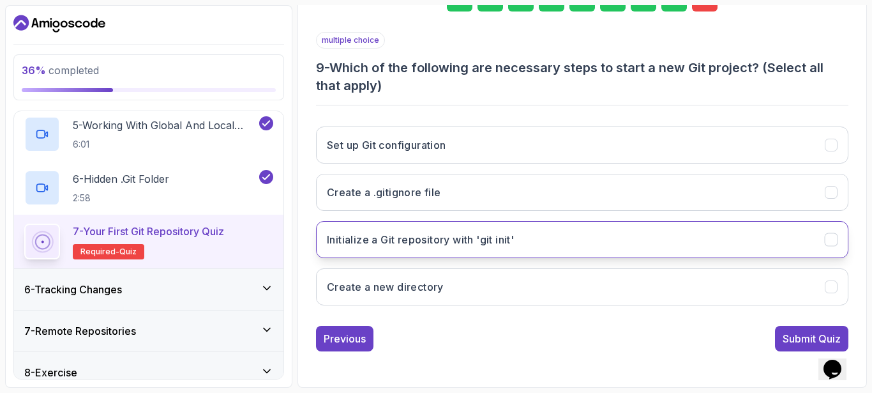
click at [659, 250] on button "Initialize a Git repository with 'git init'" at bounding box center [582, 239] width 533 height 37
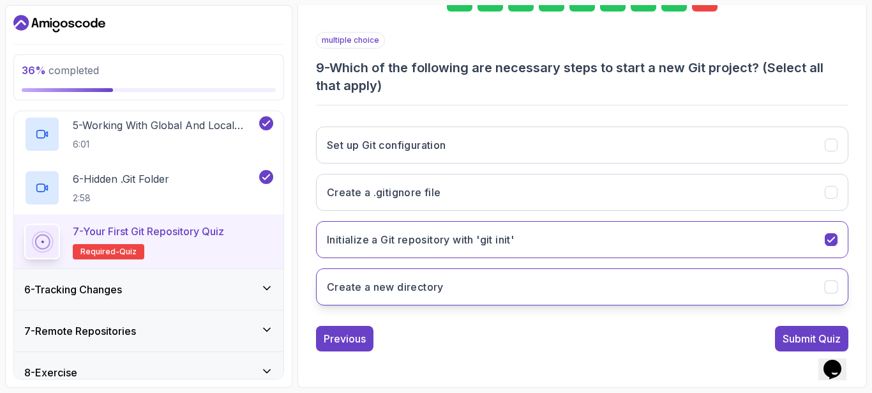
click at [656, 283] on button "Create a new directory" at bounding box center [582, 286] width 533 height 37
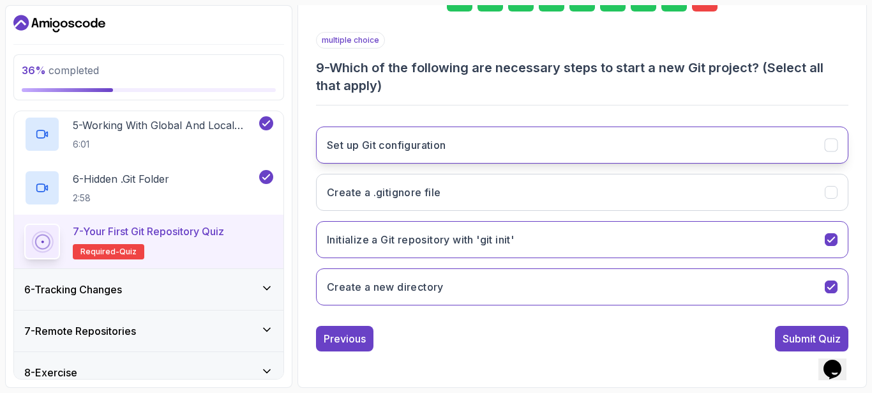
click at [644, 140] on button "Set up Git configuration" at bounding box center [582, 144] width 533 height 37
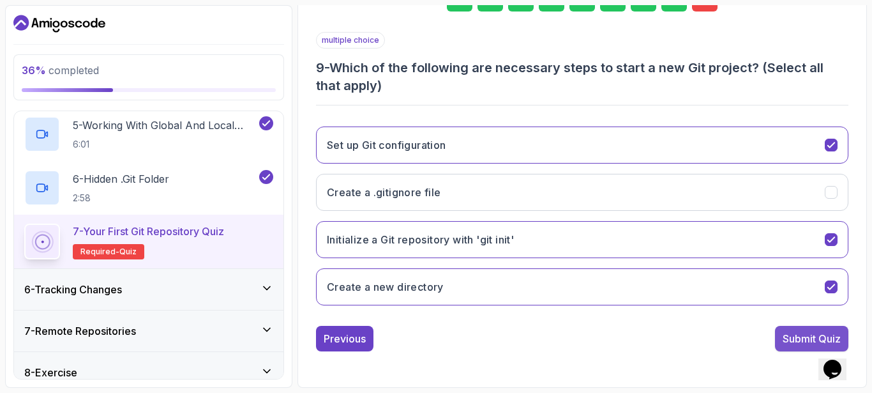
click at [783, 335] on div "Submit Quiz" at bounding box center [812, 338] width 58 height 15
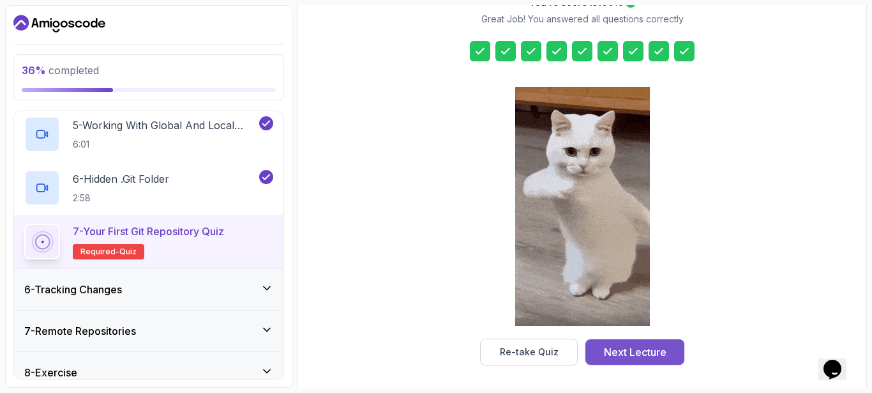
click at [654, 349] on div "Next Lecture" at bounding box center [635, 351] width 63 height 15
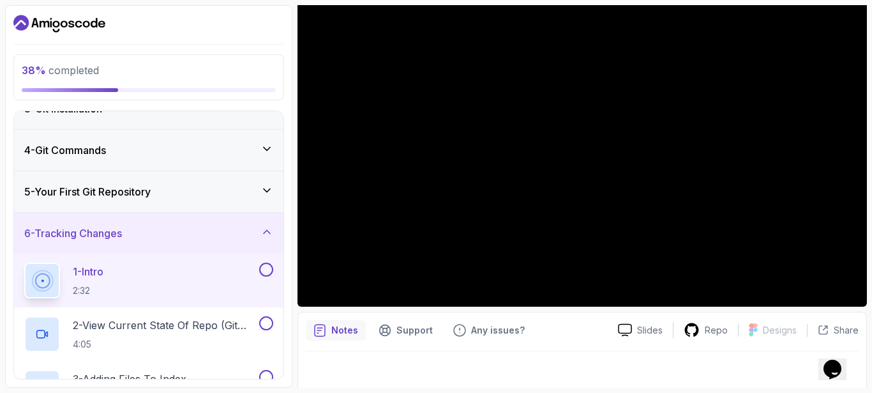
scroll to position [135, 0]
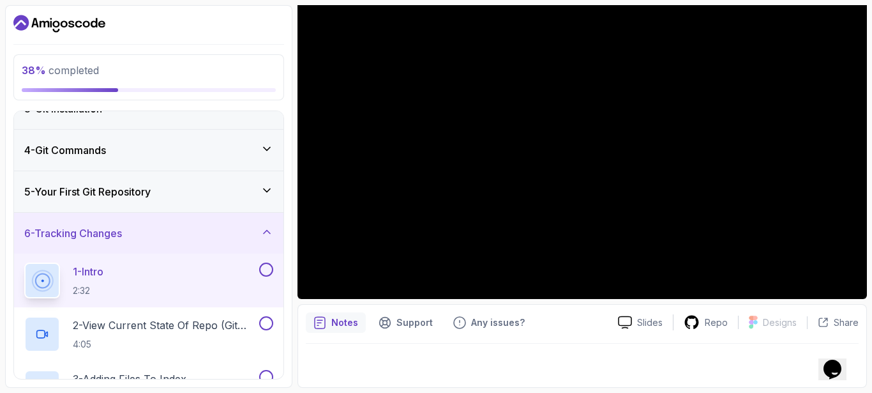
click at [605, 353] on div at bounding box center [582, 362] width 553 height 36
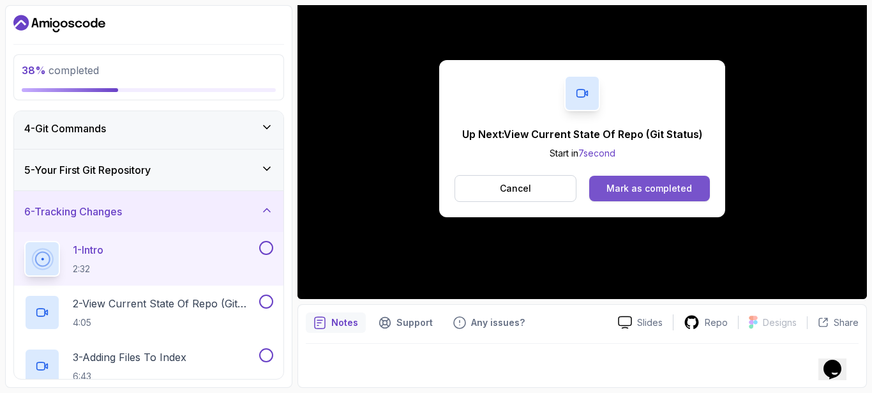
click at [680, 187] on div "Mark as completed" at bounding box center [650, 188] width 86 height 13
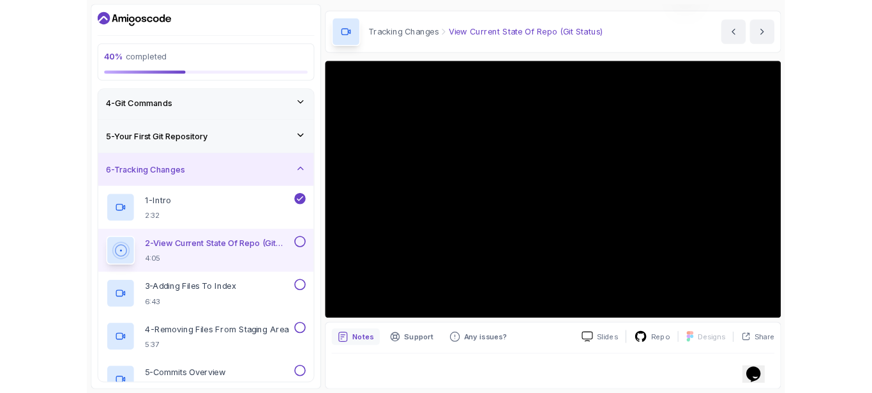
scroll to position [38, 0]
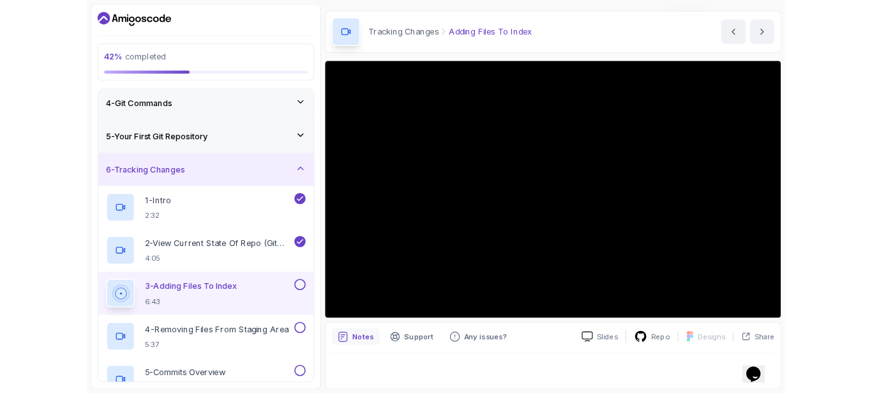
scroll to position [38, 0]
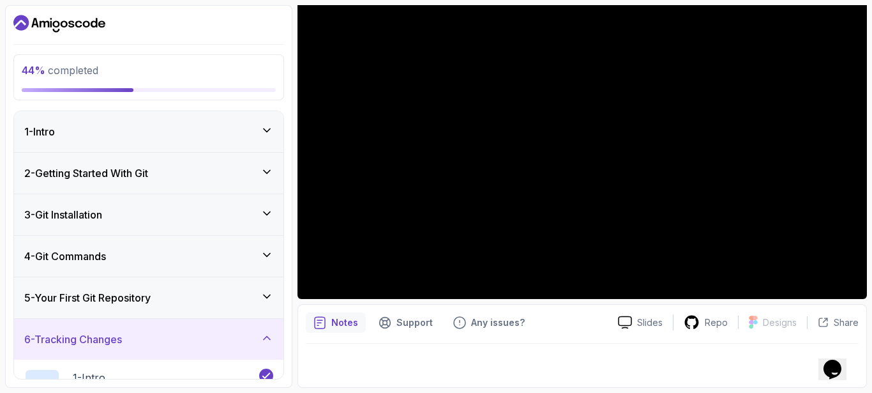
click at [260, 332] on div "6 - Tracking Changes" at bounding box center [148, 338] width 249 height 15
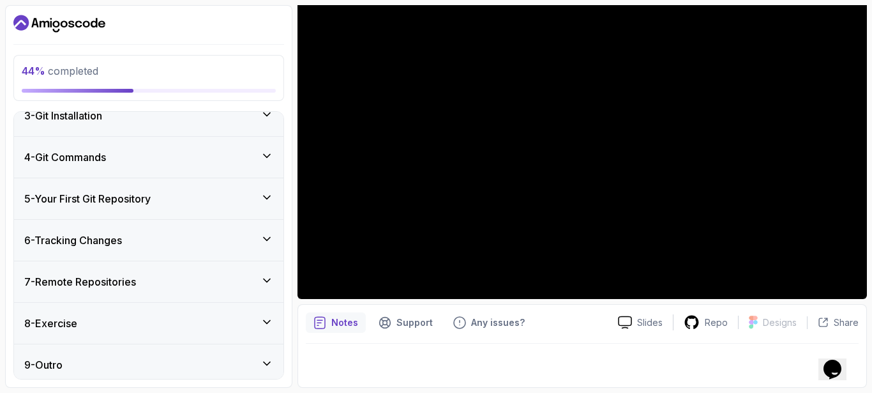
scroll to position [106, 0]
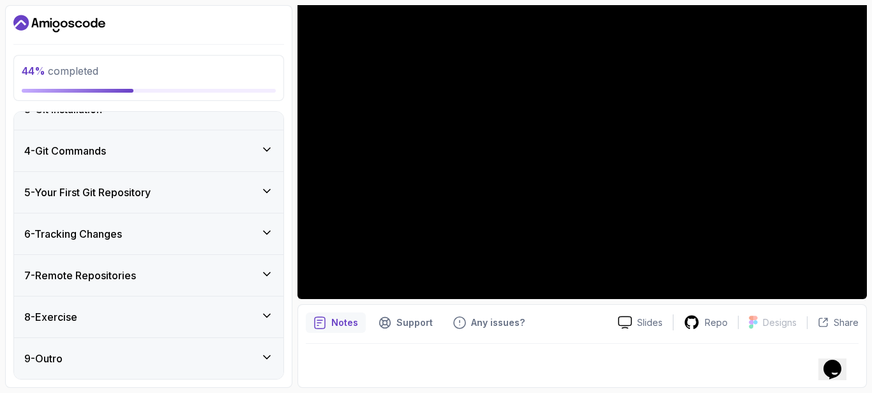
click at [247, 215] on div "6 - Tracking Changes" at bounding box center [148, 233] width 269 height 41
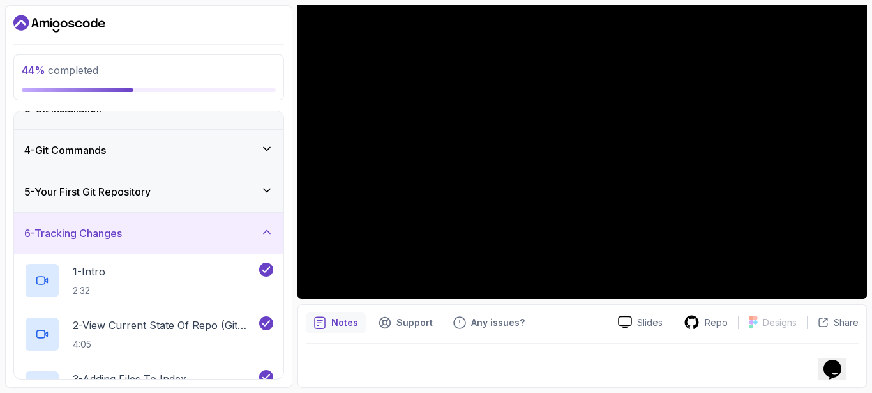
click at [276, 230] on div "6 - Tracking Changes" at bounding box center [148, 233] width 269 height 41
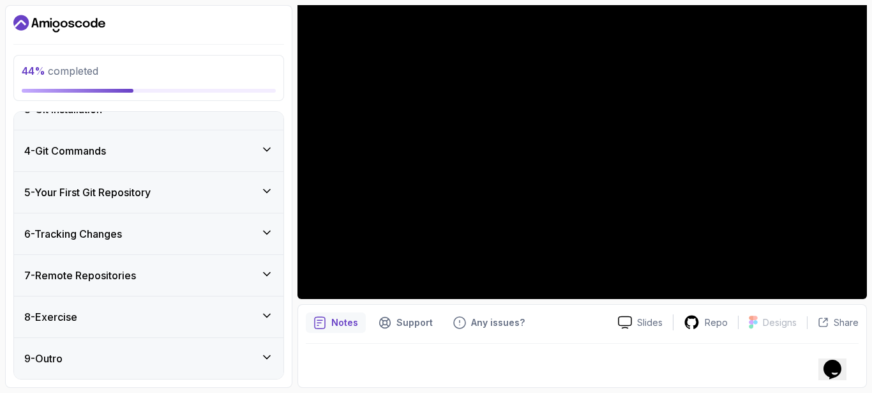
click at [272, 231] on icon at bounding box center [267, 232] width 13 height 13
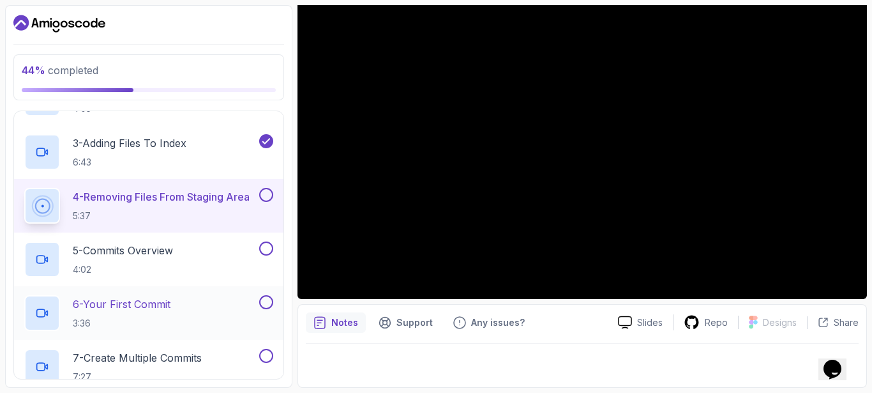
scroll to position [170, 0]
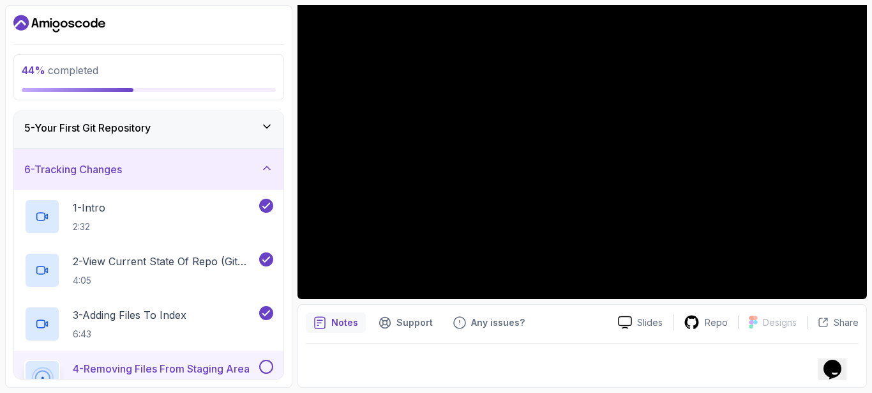
click at [265, 170] on icon at bounding box center [267, 168] width 13 height 13
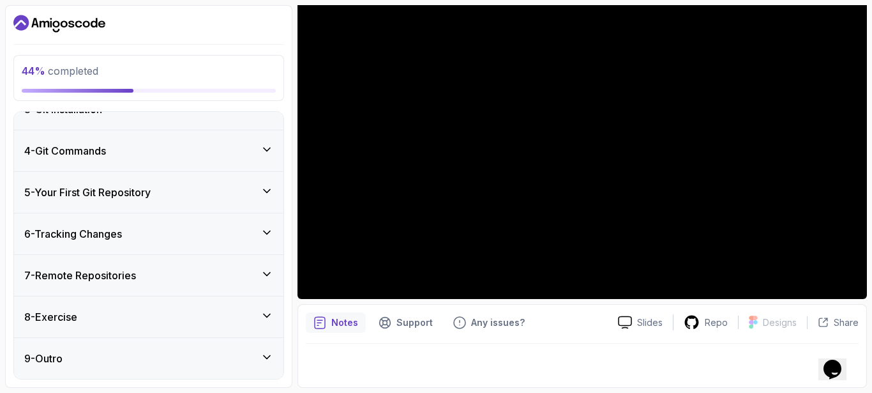
scroll to position [0, 0]
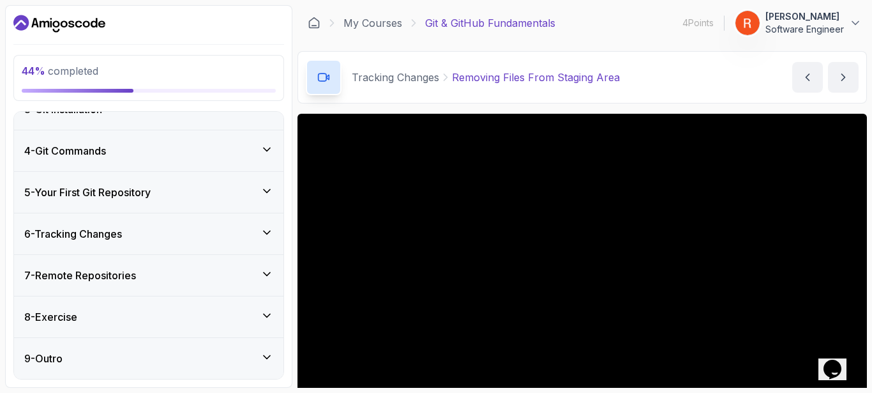
click at [54, 27] on icon "Dashboard" at bounding box center [55, 23] width 7 height 7
